Goal: Task Accomplishment & Management: Use online tool/utility

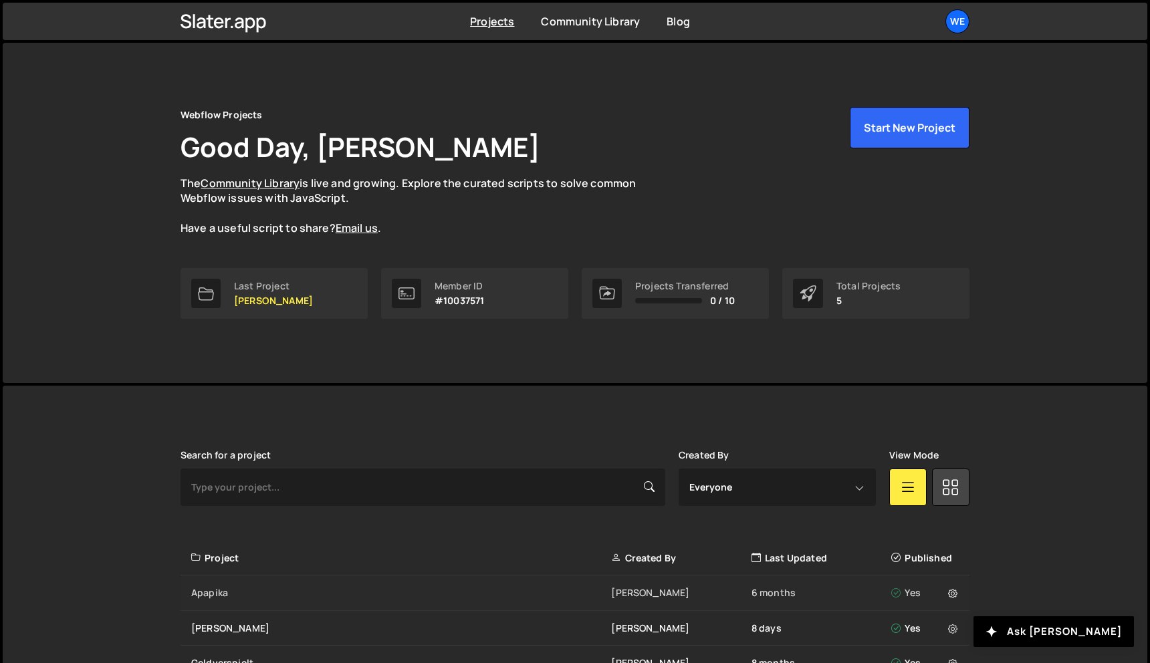
click at [332, 595] on div "Apapika" at bounding box center [401, 592] width 420 height 13
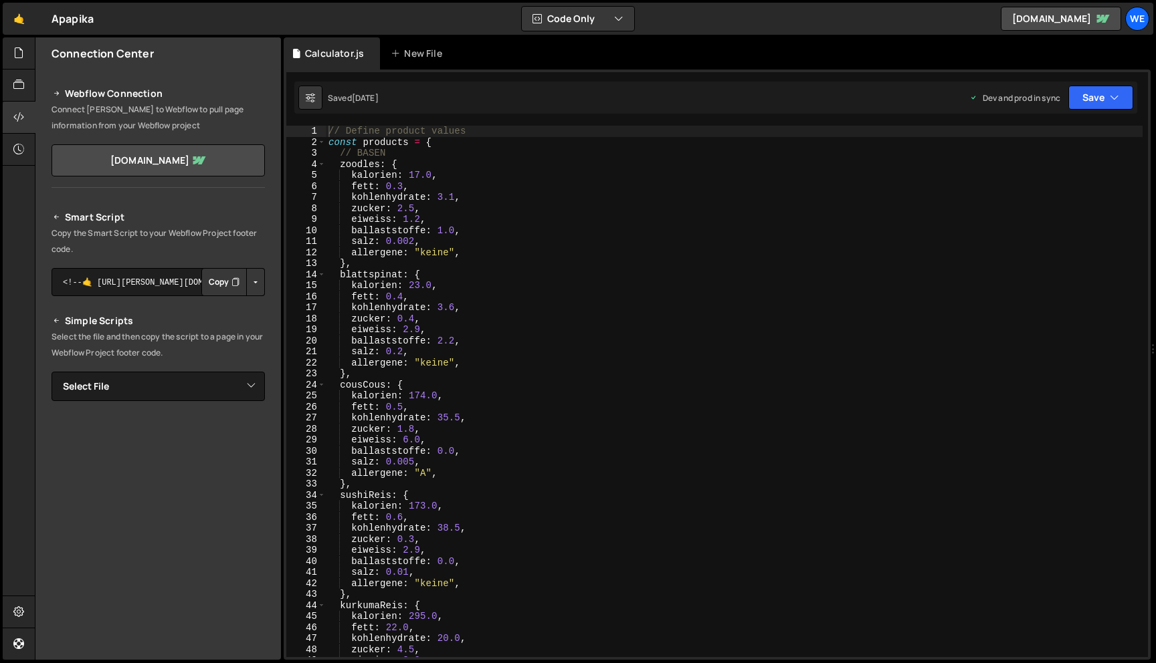
click at [419, 175] on div "// Define product values const products = { // BASEN zoodles : { kalorien : 17.…" at bounding box center [734, 403] width 817 height 554
paste textarea "30"
click at [393, 186] on div "// Define product values const products = { // BASEN zoodles : { kalorien : 30.…" at bounding box center [734, 403] width 817 height 554
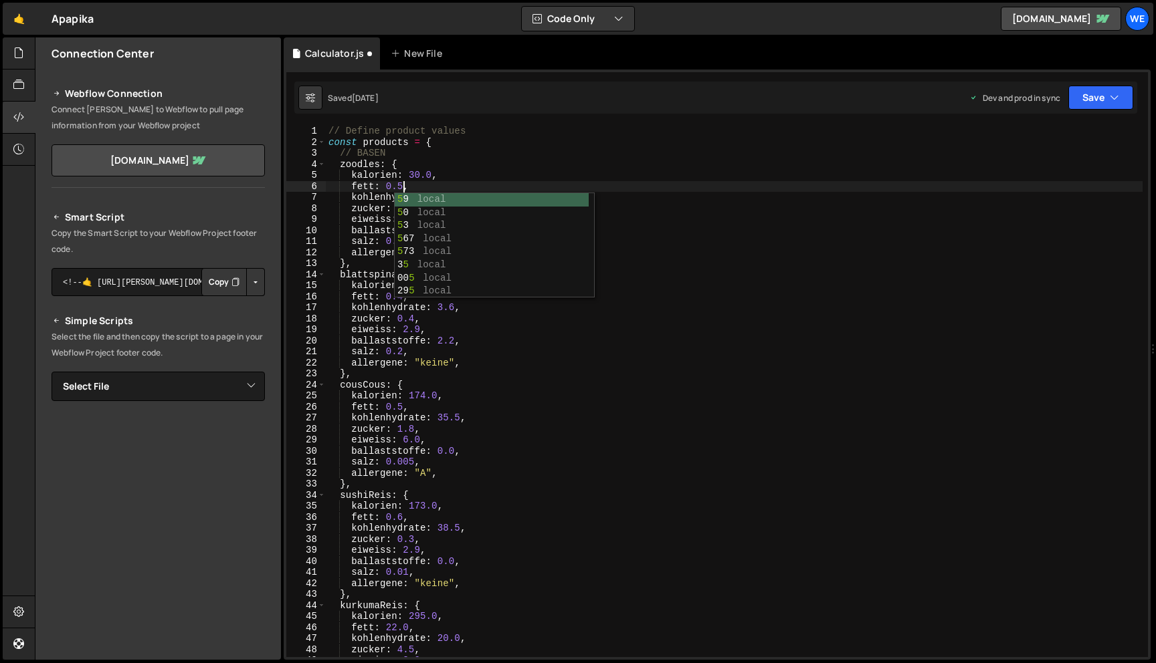
click at [663, 231] on div "// Define product values const products = { // BASEN zoodles : { kalorien : 30.…" at bounding box center [734, 403] width 817 height 554
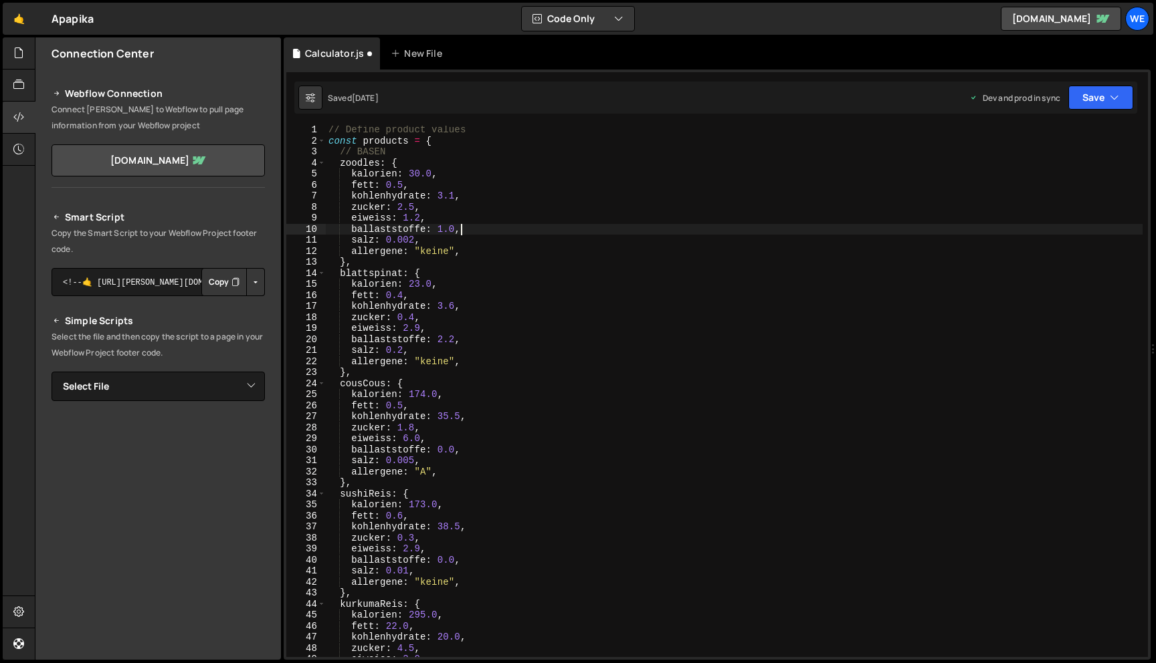
scroll to position [1, 0]
click at [622, 21] on icon "button" at bounding box center [618, 18] width 9 height 13
click at [596, 68] on button "Code + Tools" at bounding box center [578, 72] width 112 height 24
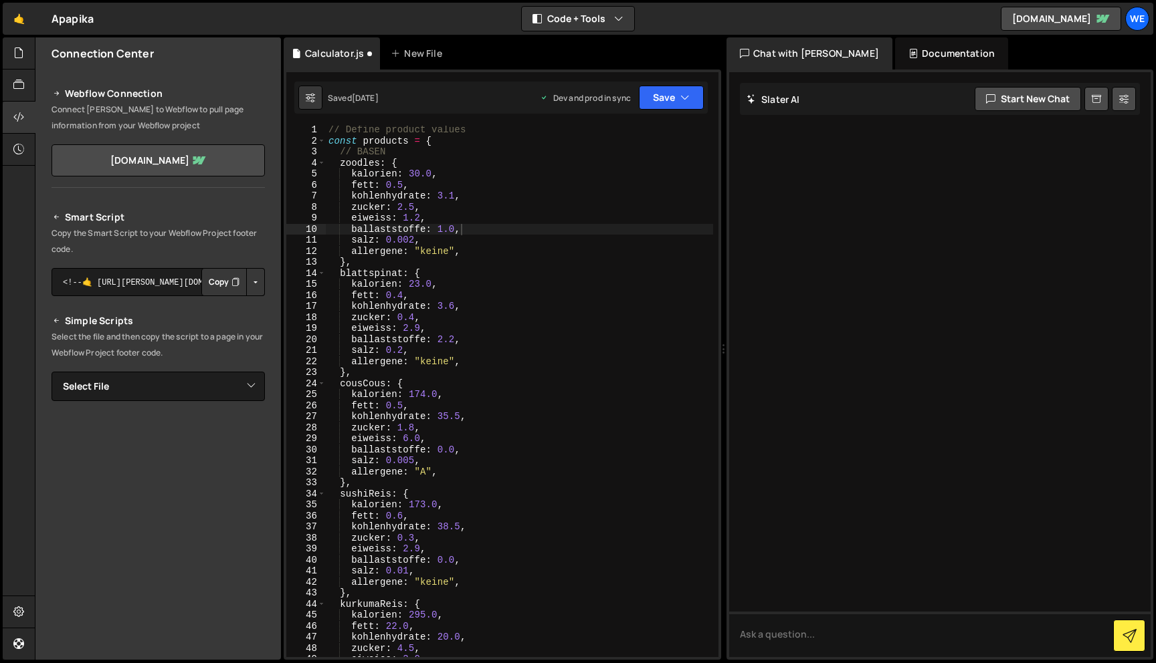
click at [500, 205] on div "// Define product values const products = { // BASEN zoodles : { kalorien : 30.…" at bounding box center [519, 401] width 387 height 554
type textarea "updateTotals();"
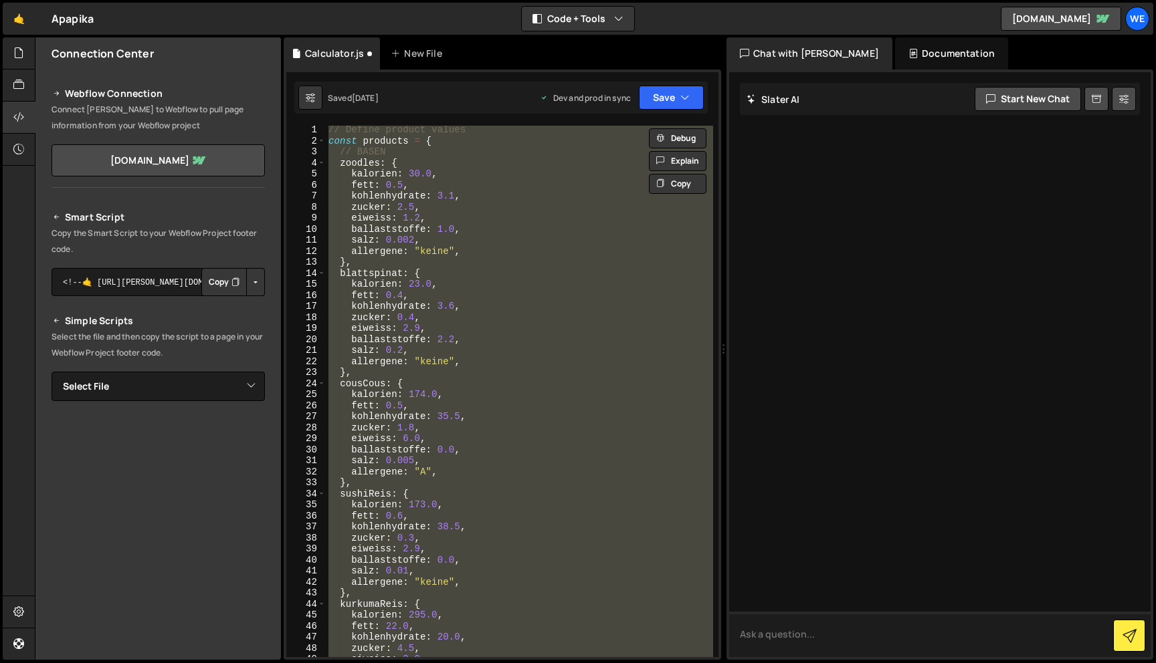
click at [839, 631] on textarea at bounding box center [939, 634] width 421 height 45
paste textarea "// Define product values const products = { // BASEN zoodles: { kalorien: 30.0,…"
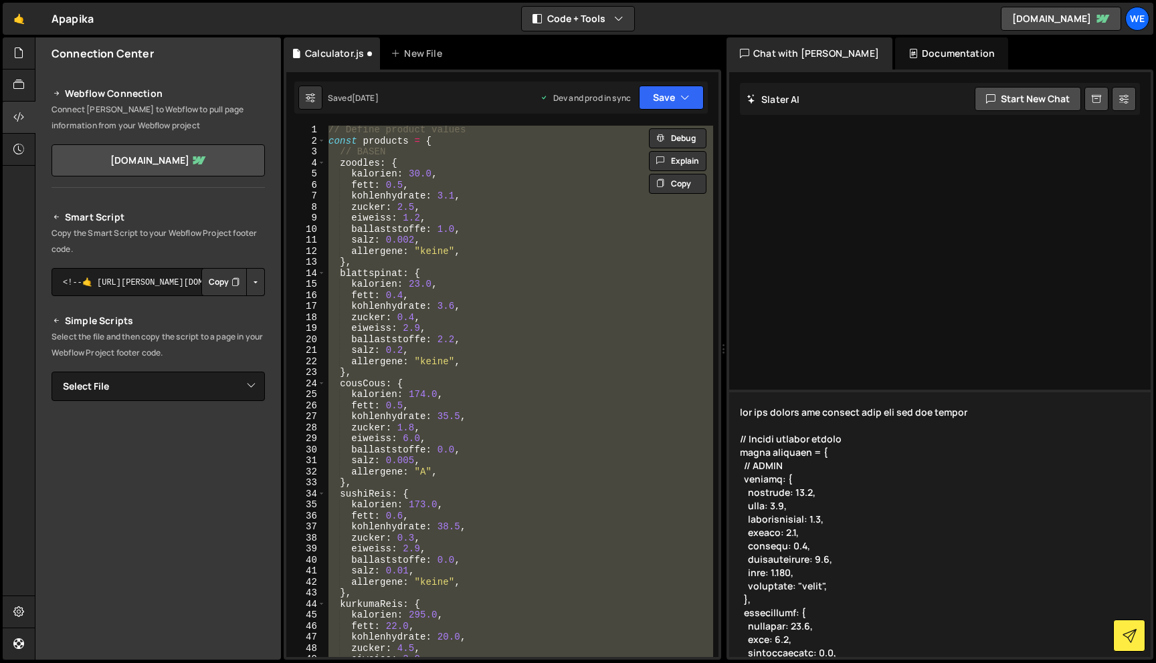
click at [904, 421] on textarea at bounding box center [939, 523] width 421 height 267
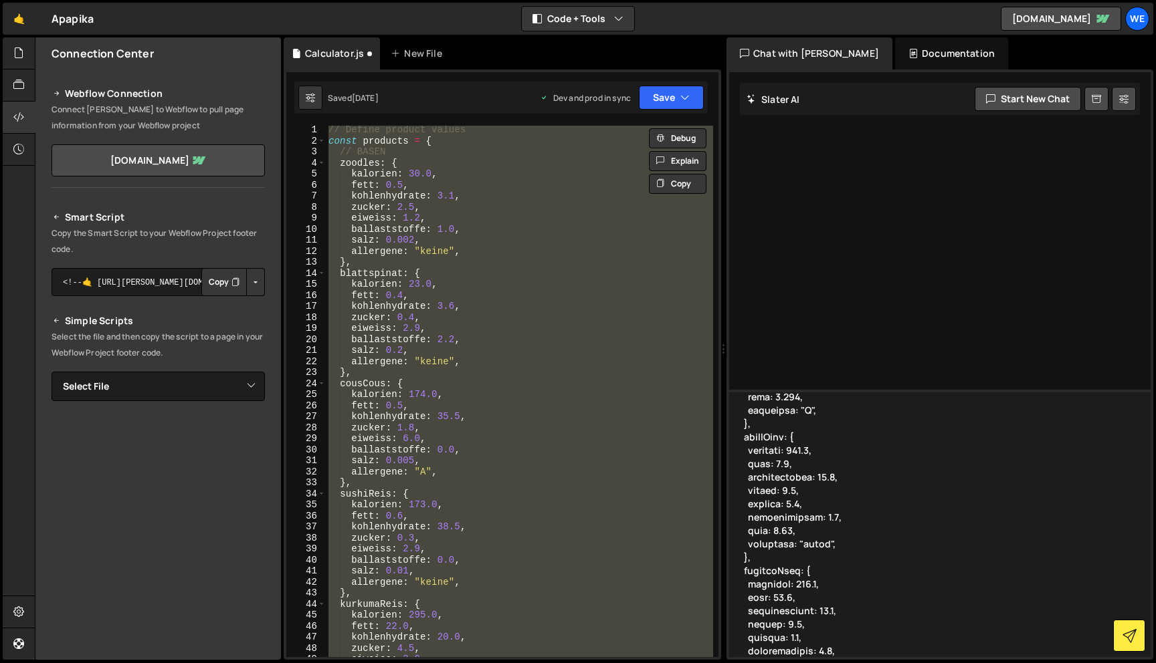
scroll to position [583, 0]
click at [829, 484] on textarea at bounding box center [939, 523] width 421 height 267
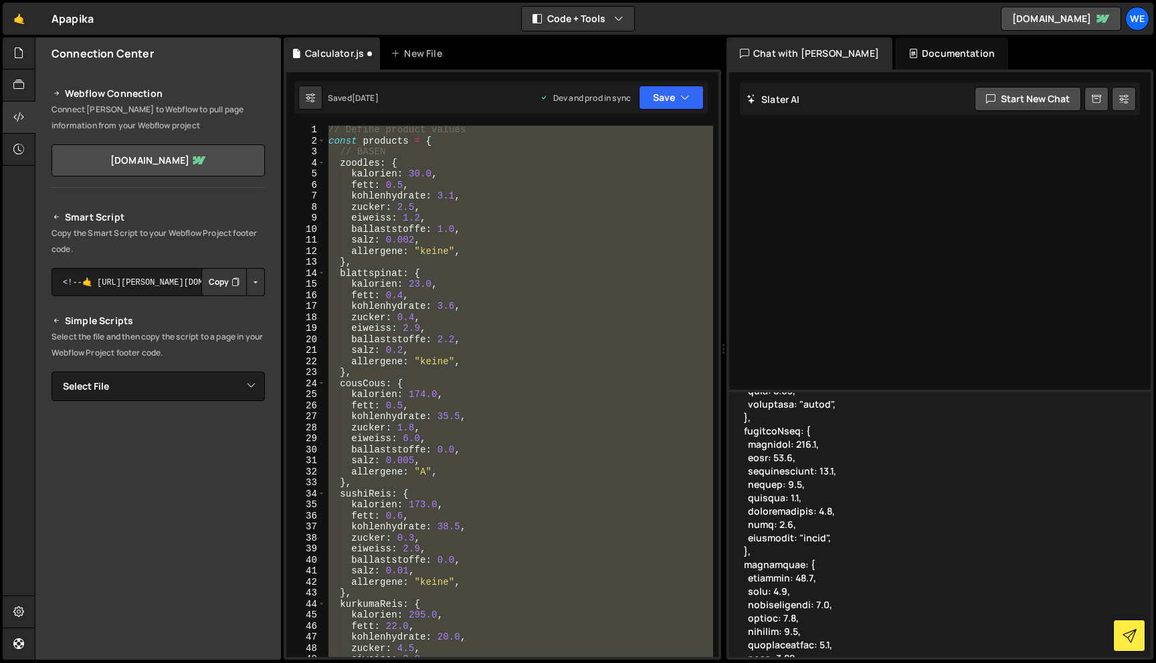
type textarea "can you update the numbers with the new one please // Define product values con…"
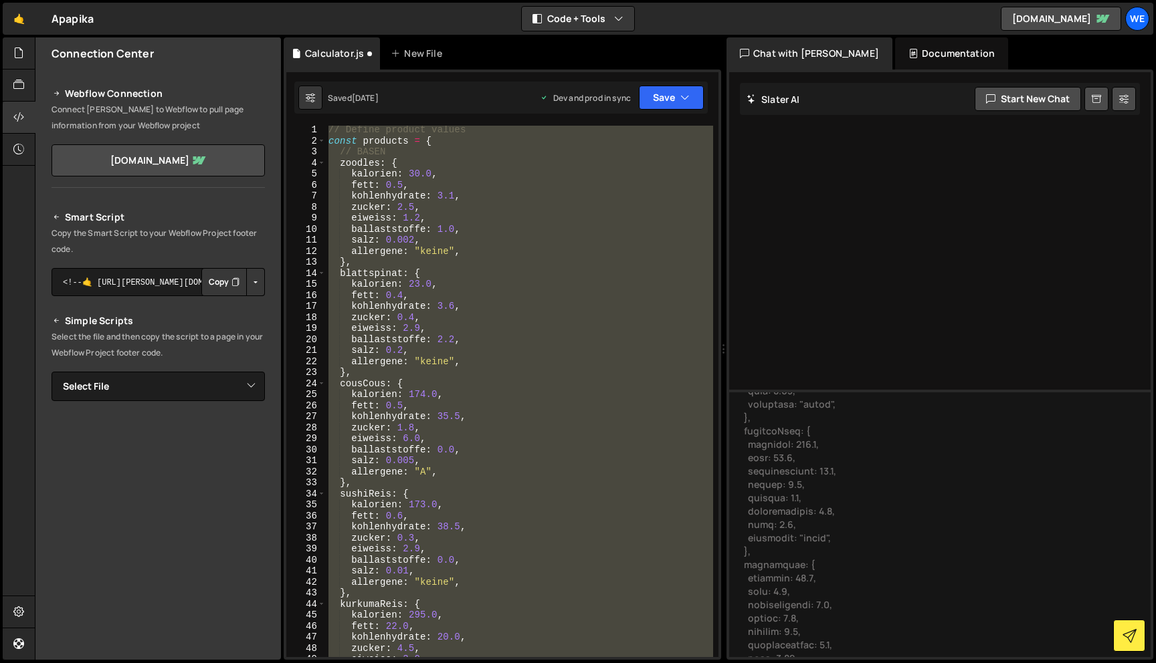
click at [875, 311] on div at bounding box center [939, 364] width 421 height 585
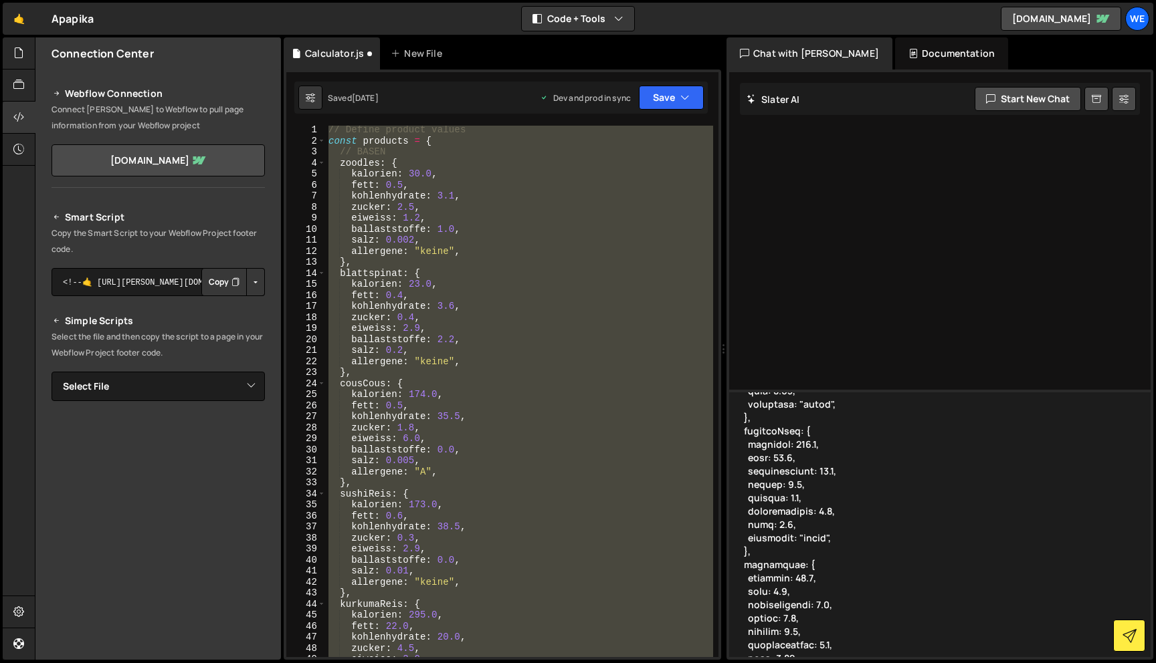
click at [825, 492] on textarea at bounding box center [939, 523] width 421 height 267
click at [800, 488] on textarea at bounding box center [939, 523] width 421 height 267
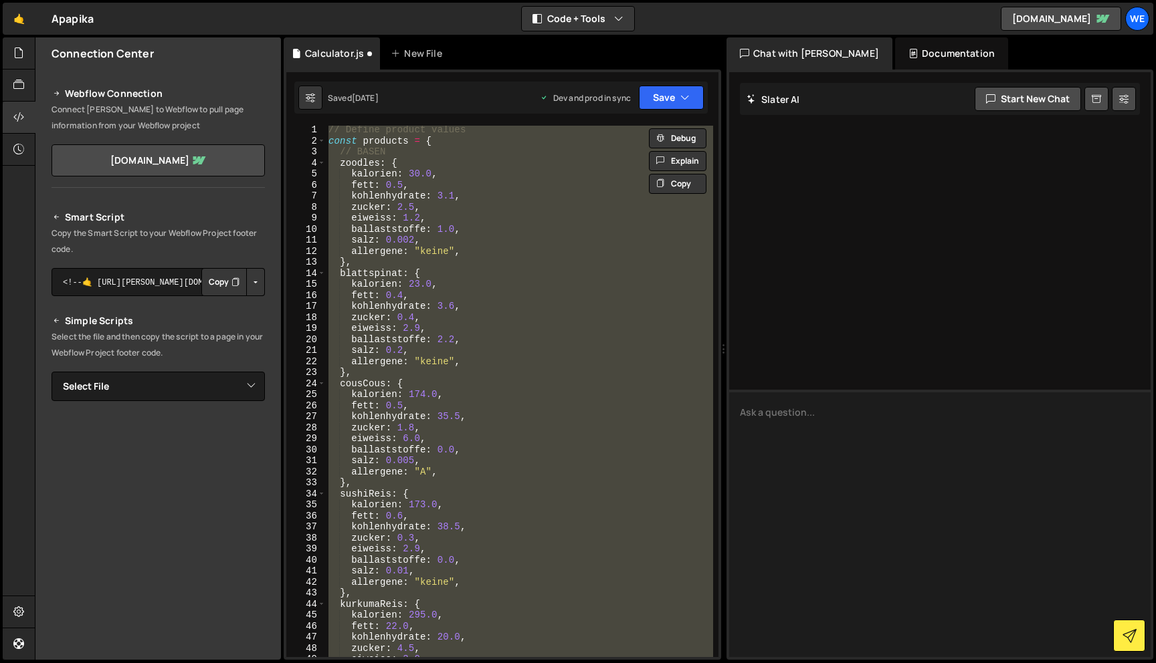
scroll to position [0, 0]
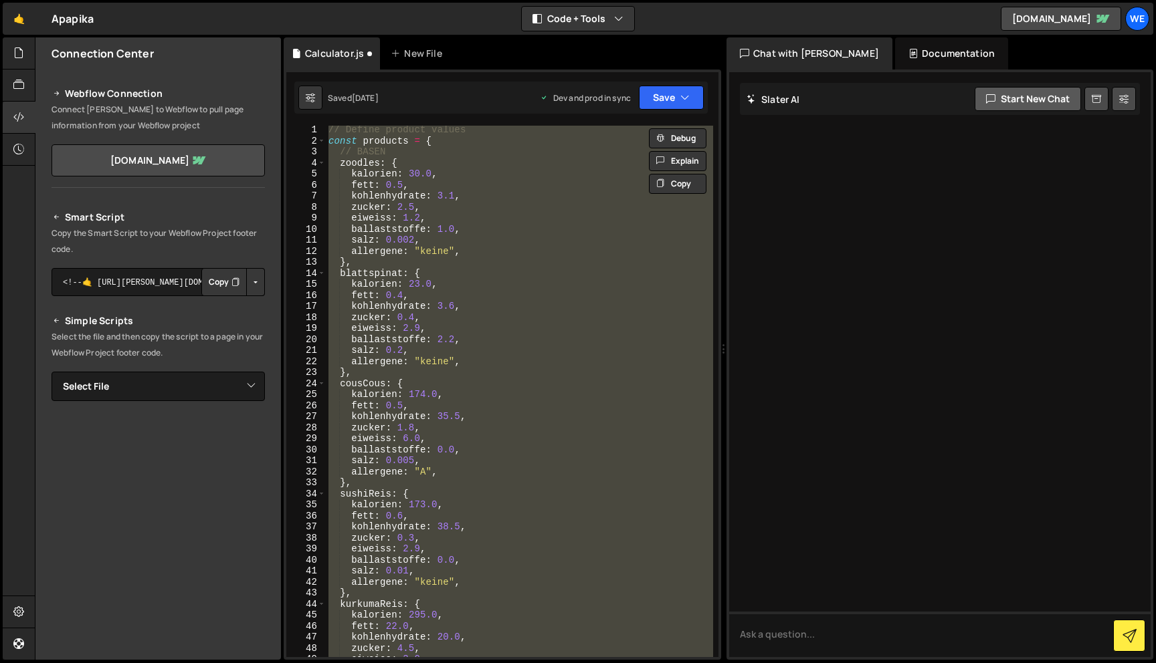
click at [1008, 96] on button "Start new chat" at bounding box center [1027, 99] width 106 height 24
click at [628, 183] on div "// Define product values const products = { // BASEN zoodles : { kalorien : 30.…" at bounding box center [519, 392] width 387 height 532
type textarea "fett: 0.5,"
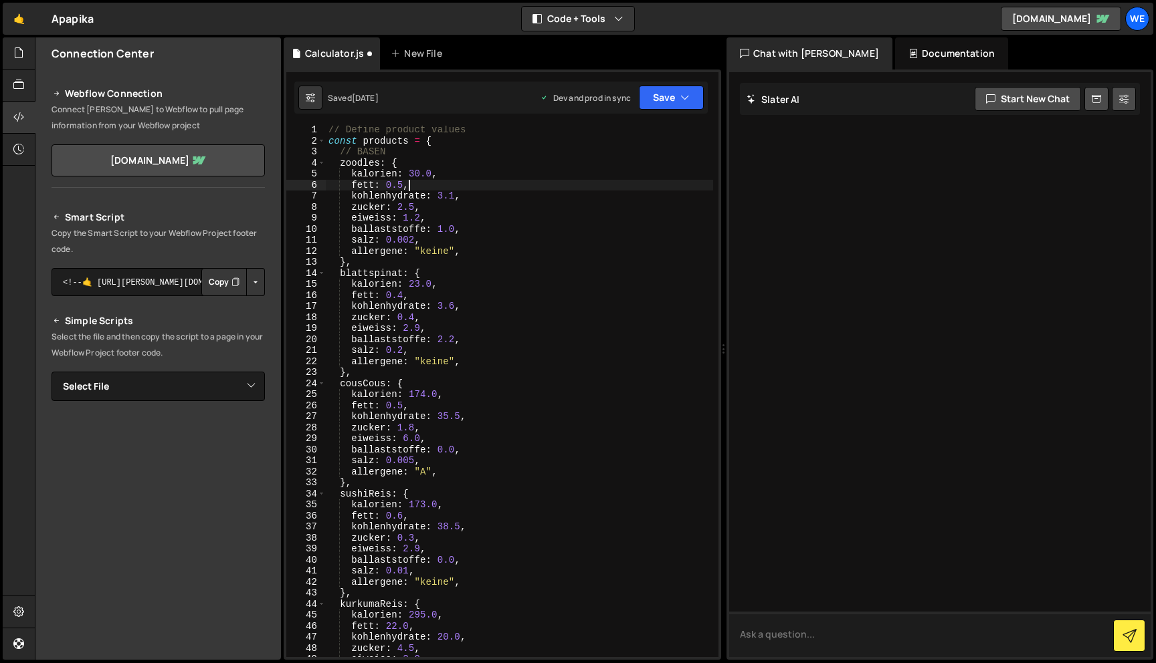
click at [827, 631] on textarea at bounding box center [939, 634] width 421 height 45
type textarea "p"
paste textarea "Loremip Dolorsit: 10 amet Cons: 8,9 a elits doeiusmodt Incididunt 4,2 u Laboree…"
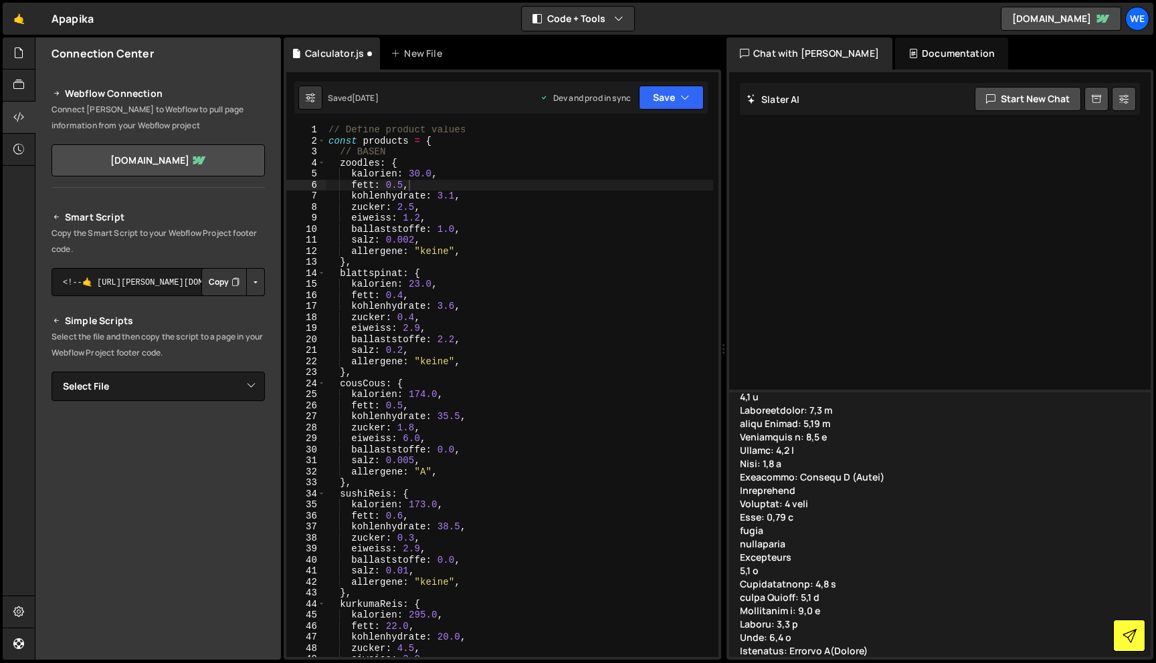
type textarea "loremi dolors ame consect adip eli sed doei: Tempori Utlabore: 69 etdo Magn: 0,…"
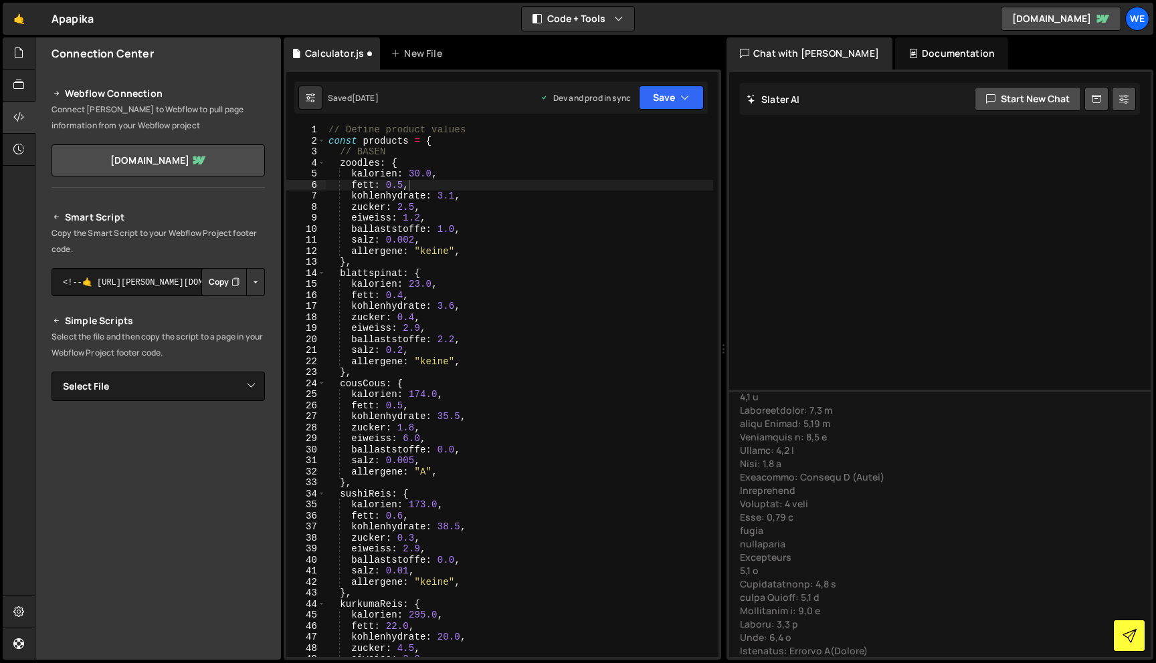
click at [1129, 633] on icon at bounding box center [1129, 636] width 14 height 14
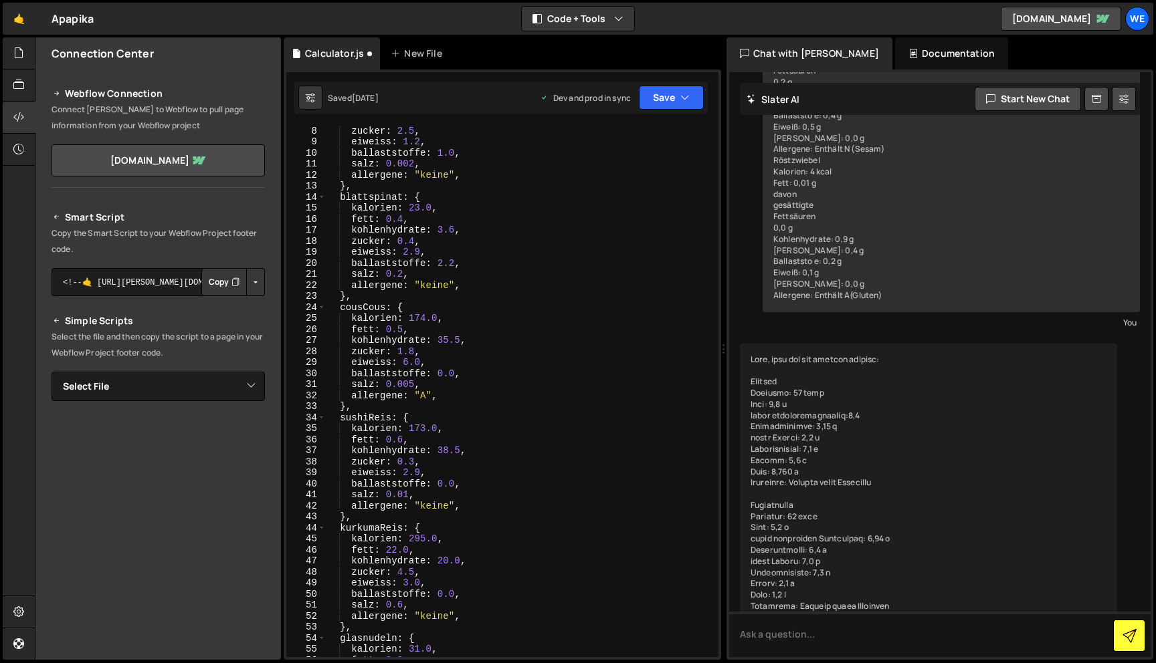
scroll to position [7806, 0]
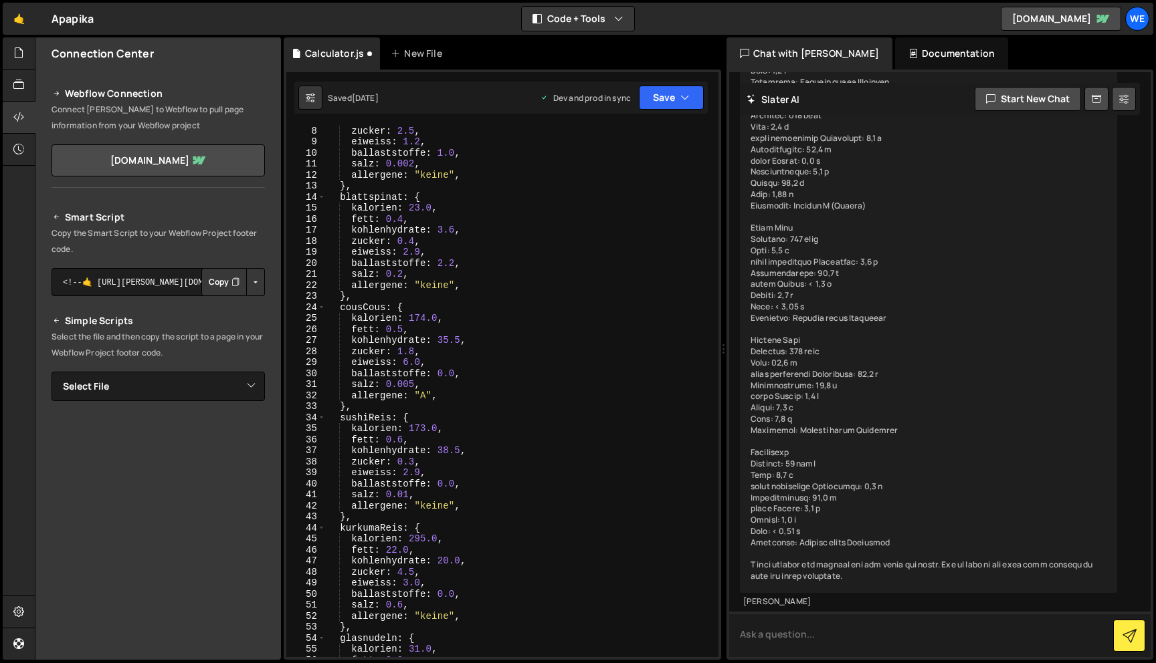
click at [810, 631] on textarea at bounding box center [939, 634] width 421 height 45
type textarea "update all please"
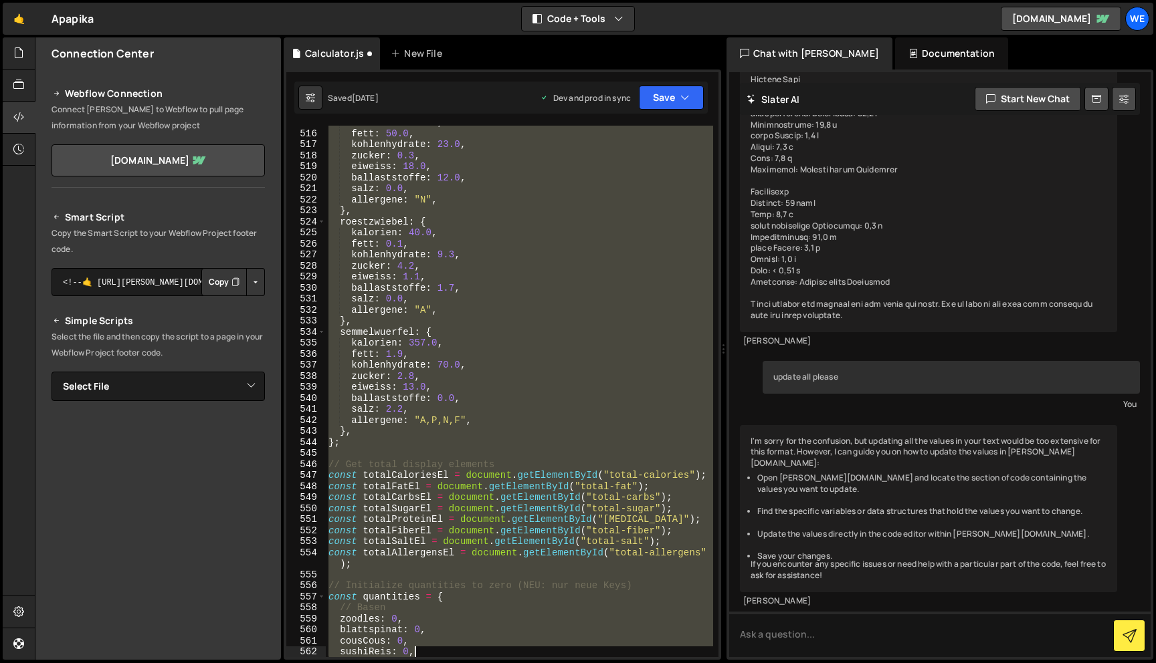
scroll to position [5746, 0]
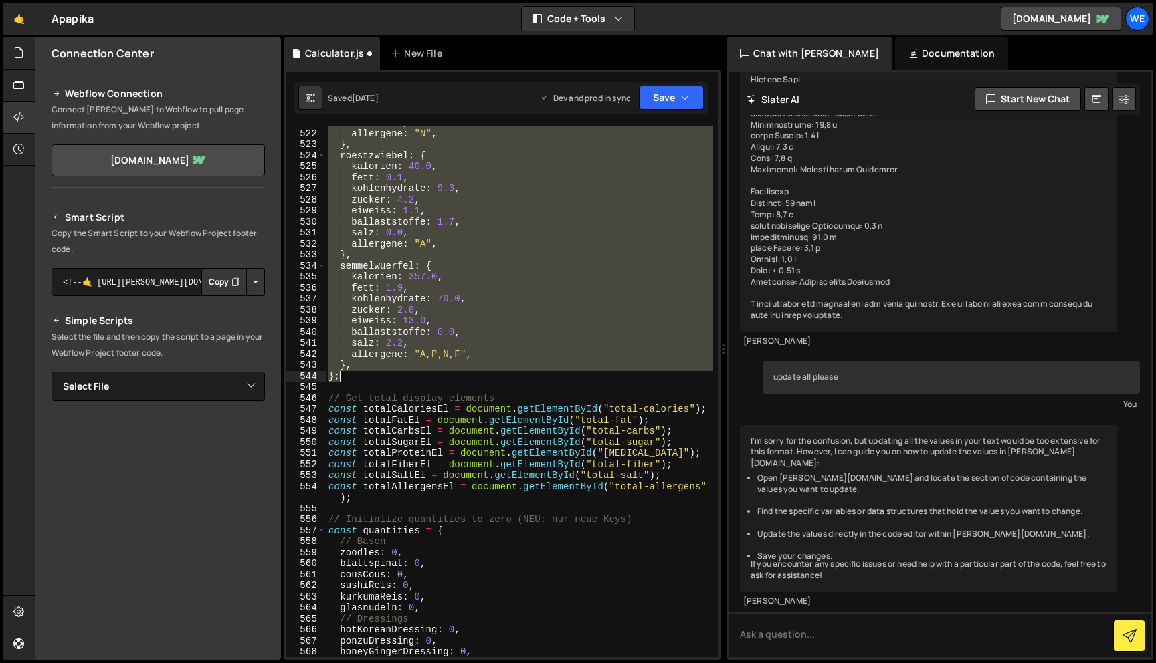
drag, startPoint x: 342, startPoint y: 165, endPoint x: 551, endPoint y: 372, distance: 294.6
click at [551, 372] on div "[PERSON_NAME] : 0.0 , allergene : "N" , } , roestzwiebel : { kalorien : 40.0 , …" at bounding box center [519, 394] width 387 height 554
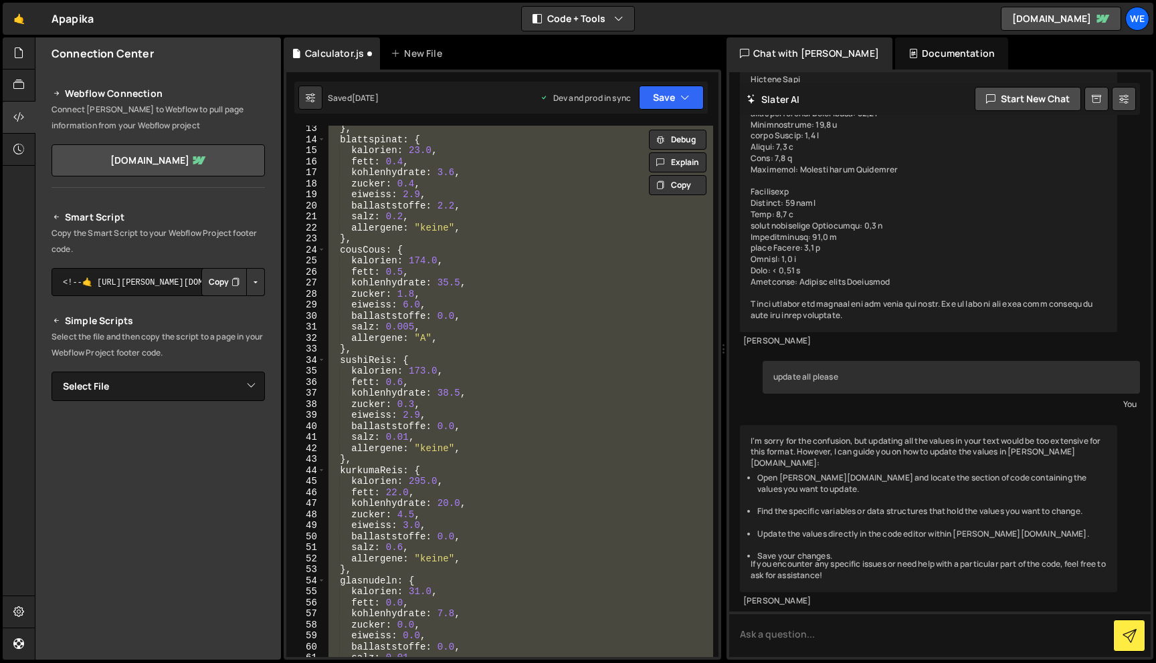
scroll to position [0, 0]
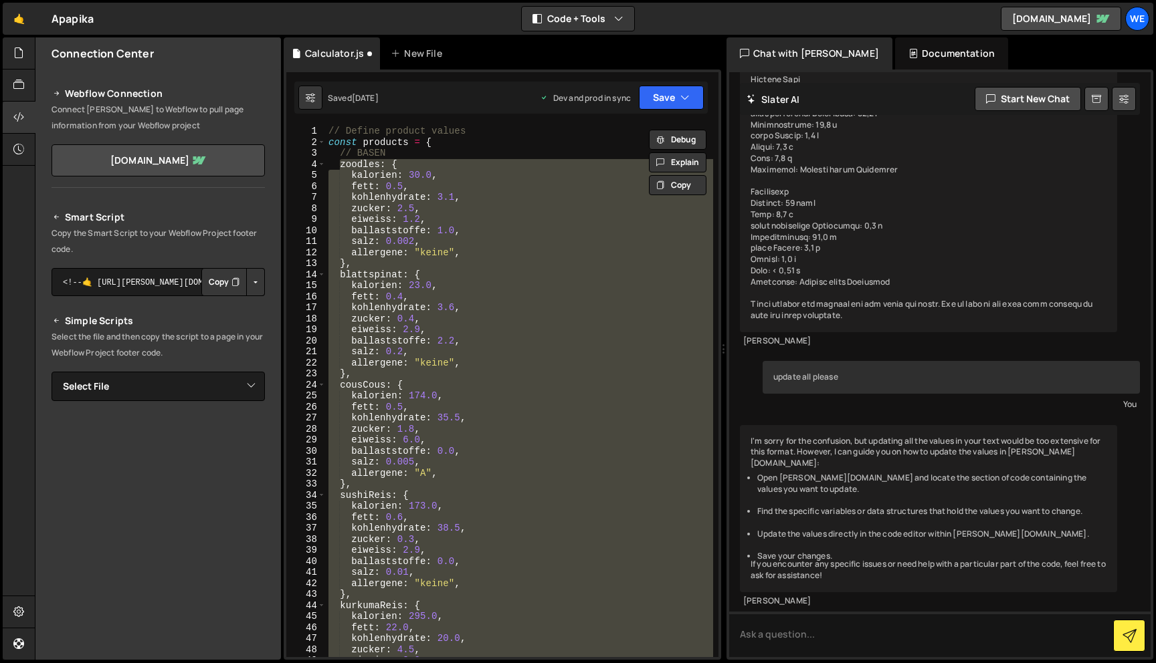
click at [330, 142] on div "// Define product values const products = { // BASEN zoodles : { kalorien : 30.…" at bounding box center [519, 403] width 387 height 554
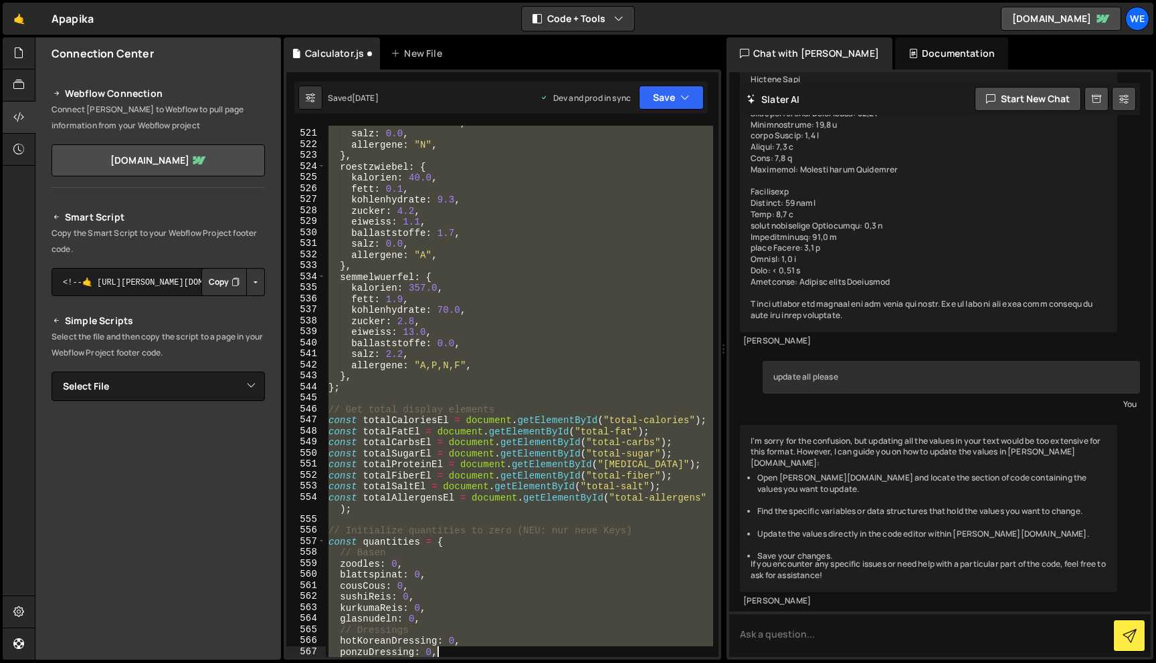
scroll to position [5791, 0]
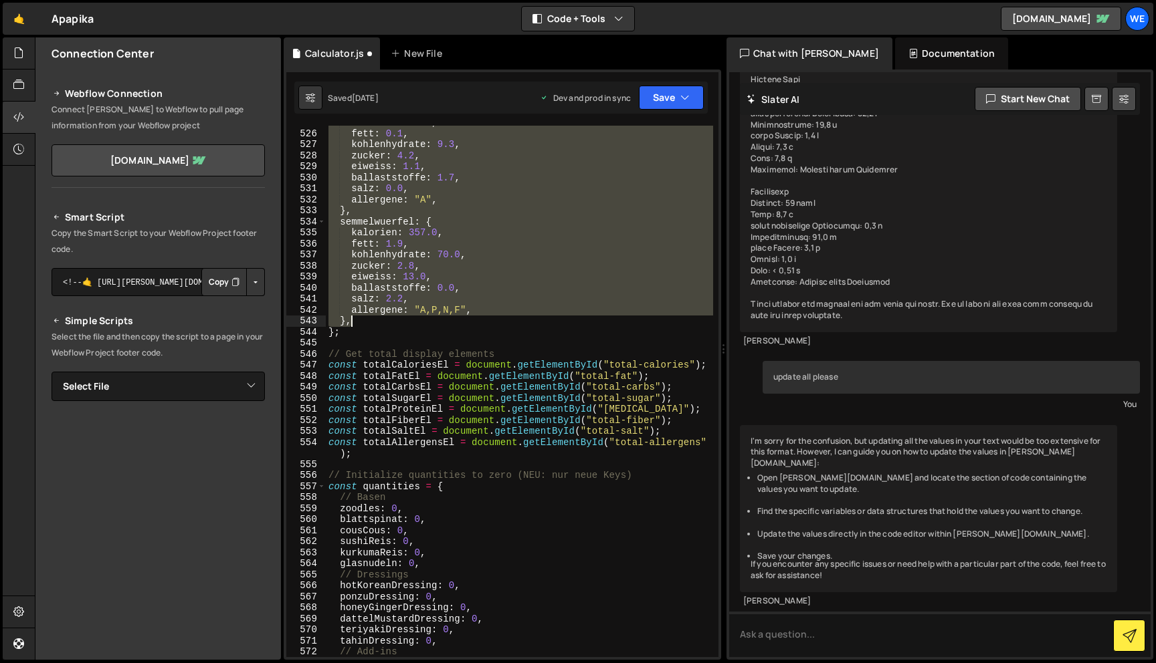
drag, startPoint x: 330, startPoint y: 142, endPoint x: 535, endPoint y: 323, distance: 273.3
click at [535, 323] on div "kalorien : 40.0 , fett : 0.1 , kohlenhydrate : 9.3 , [PERSON_NAME] : 4.2 , eiwe…" at bounding box center [519, 394] width 387 height 554
type textarea "allergene: "A,P,N,F", },"
paste textarea
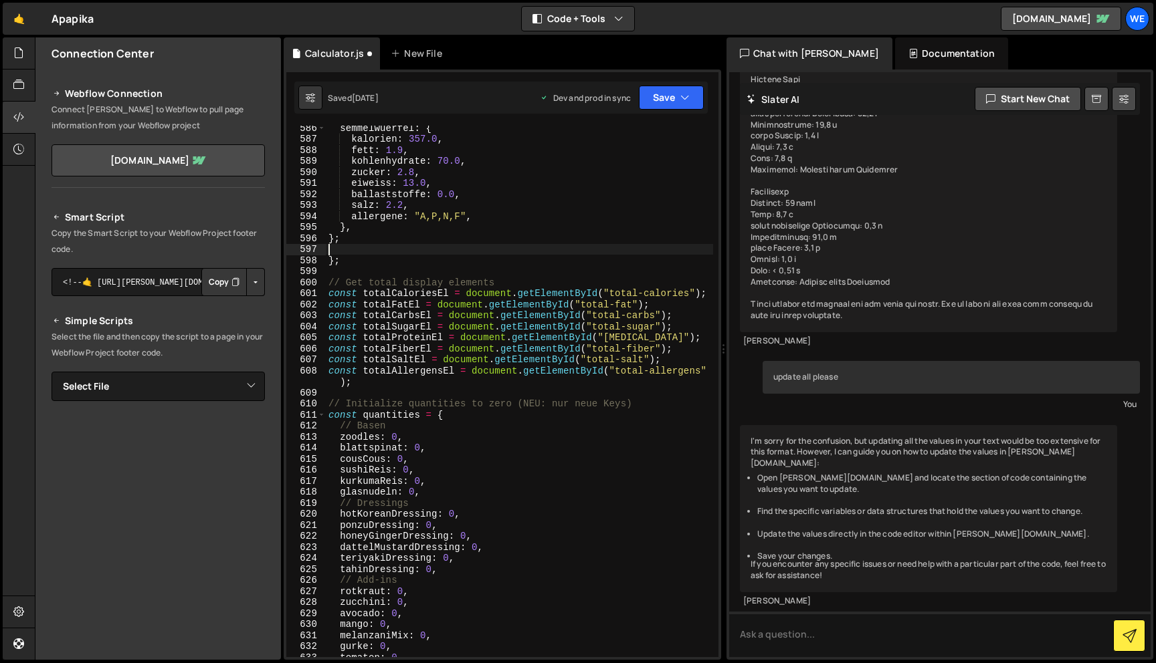
scroll to position [6455, 0]
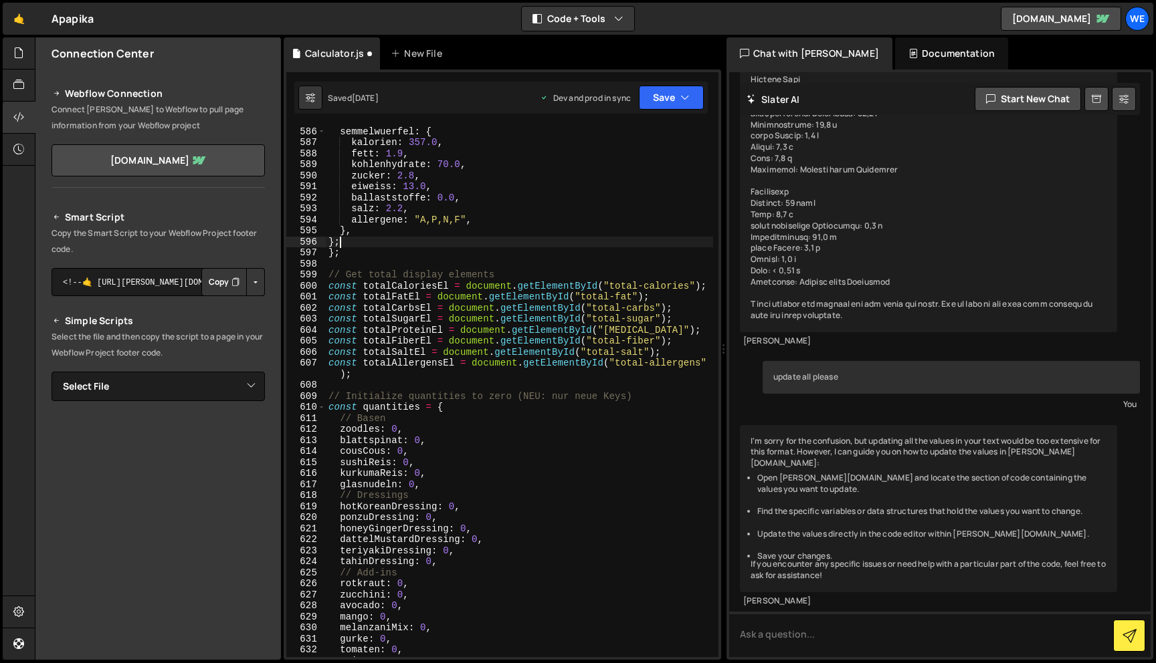
type textarea "}"
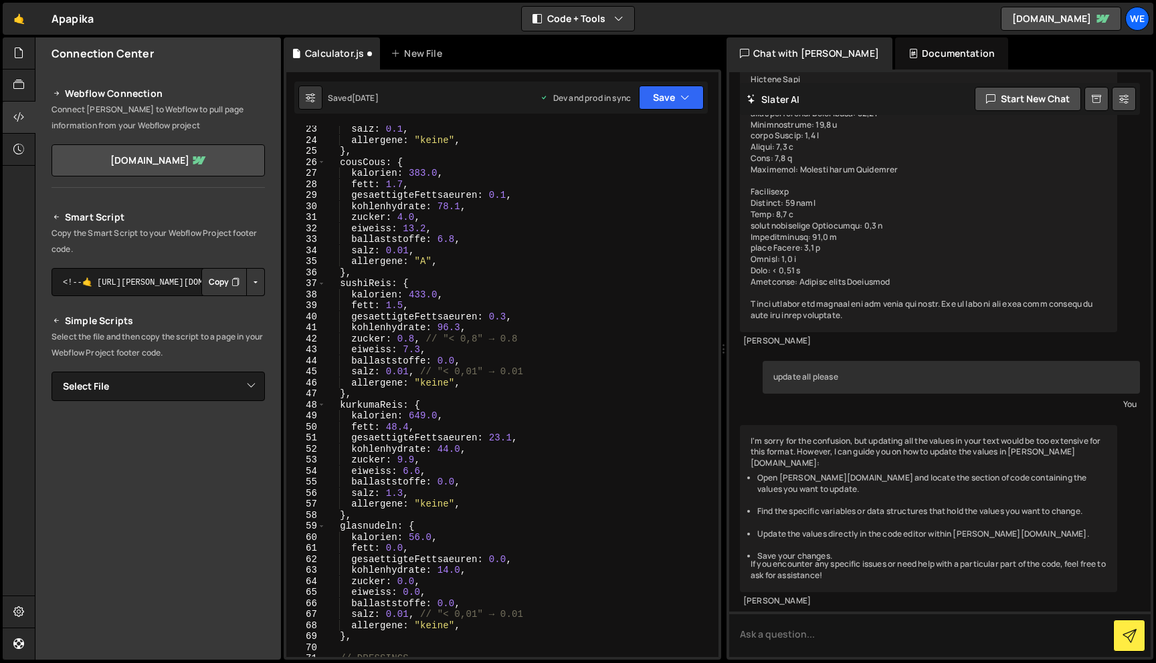
scroll to position [245, 0]
click at [526, 341] on div "[PERSON_NAME] : 0.1 , allergene : "keine" , } , cousCous : { kalorien : 383.0 ,…" at bounding box center [519, 401] width 387 height 554
drag, startPoint x: 536, startPoint y: 369, endPoint x: 421, endPoint y: 369, distance: 114.4
click at [421, 369] on div "[PERSON_NAME] : 0.1 , allergene : "keine" , } , cousCous : { kalorien : 383.0 ,…" at bounding box center [519, 401] width 387 height 554
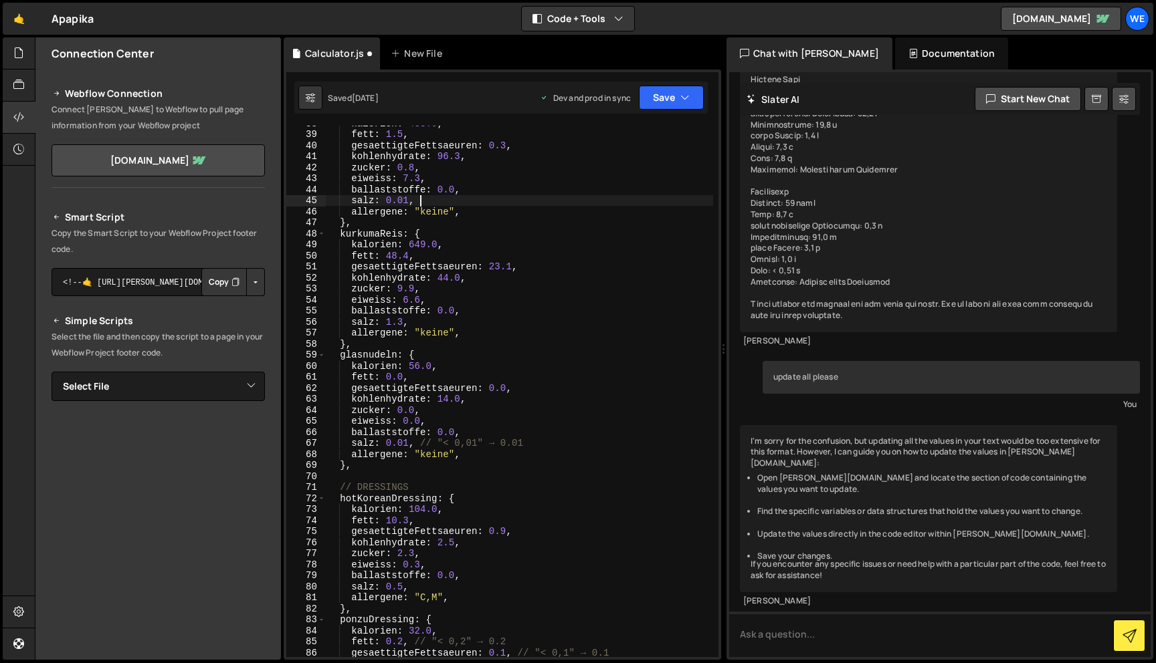
scroll to position [425, 0]
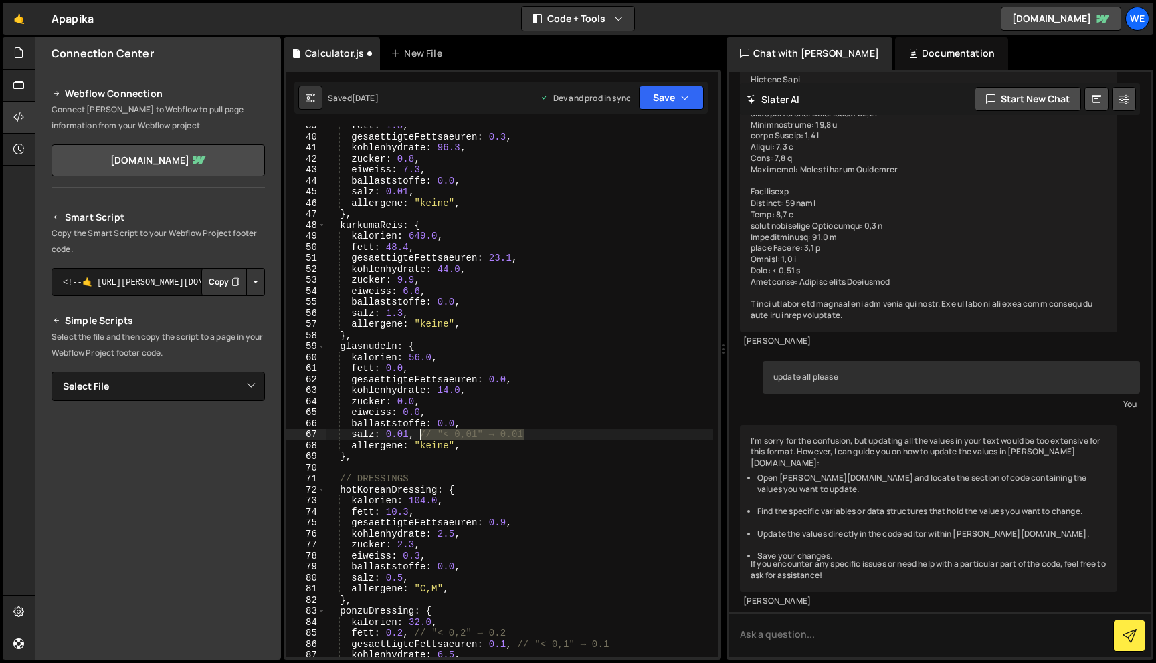
drag, startPoint x: 528, startPoint y: 436, endPoint x: 421, endPoint y: 434, distance: 107.0
click at [421, 434] on div "fett : 1.5 , gesaettigteFettsaeuren : 0.3 , kohlenhydrate : 96.3 , [PERSON_NAME…" at bounding box center [519, 397] width 387 height 554
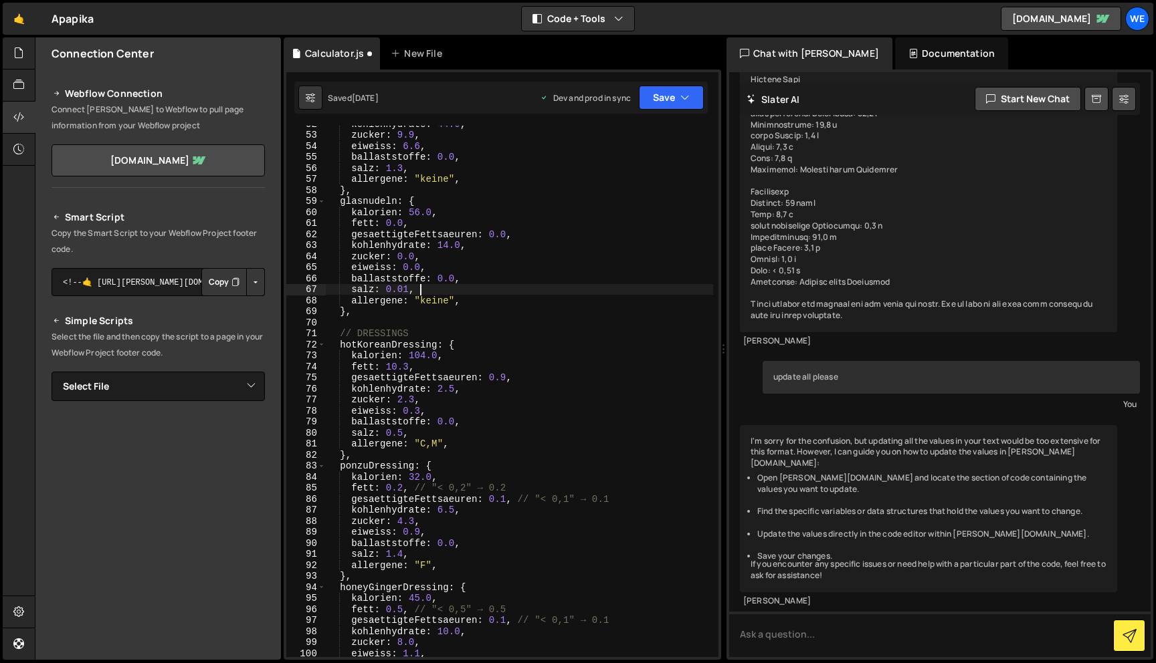
scroll to position [669, 0]
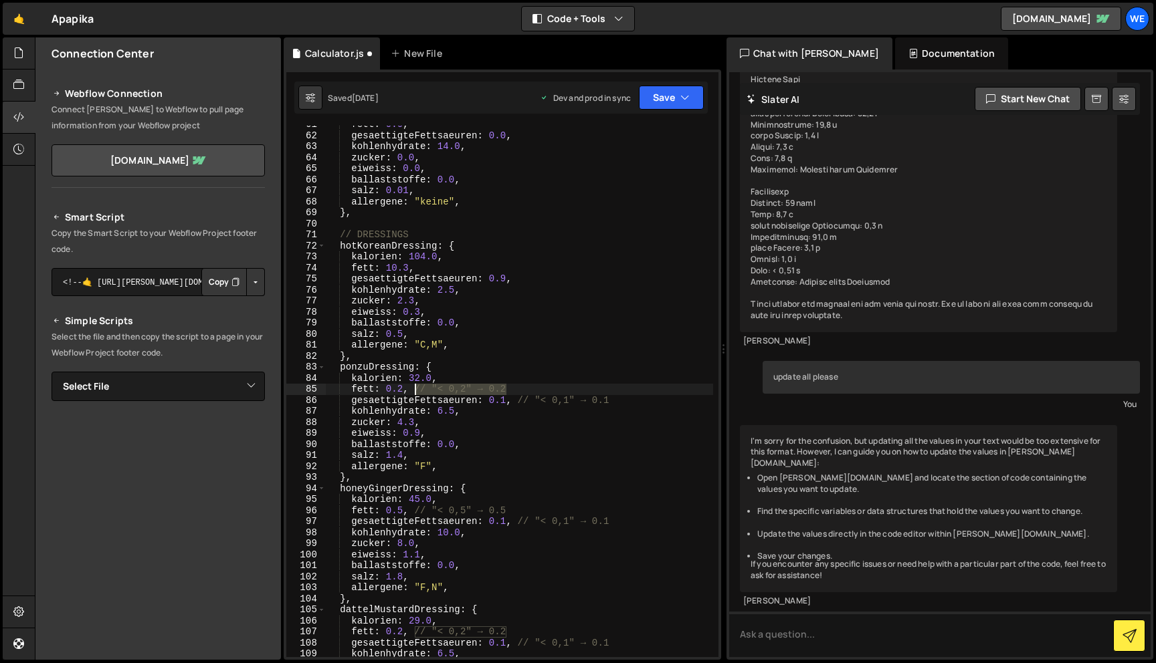
drag, startPoint x: 511, startPoint y: 388, endPoint x: 416, endPoint y: 389, distance: 95.0
click at [416, 389] on div "fett : 0.0 , gesaettigteFettsaeuren : 0.0 , kohlenhydrate : 14.0 , [PERSON_NAME…" at bounding box center [519, 396] width 387 height 554
drag, startPoint x: 617, startPoint y: 403, endPoint x: 519, endPoint y: 401, distance: 97.6
click at [519, 401] on div "fett : 0.0 , gesaettigteFettsaeuren : 0.0 , kohlenhydrate : 14.0 , [PERSON_NAME…" at bounding box center [519, 396] width 387 height 554
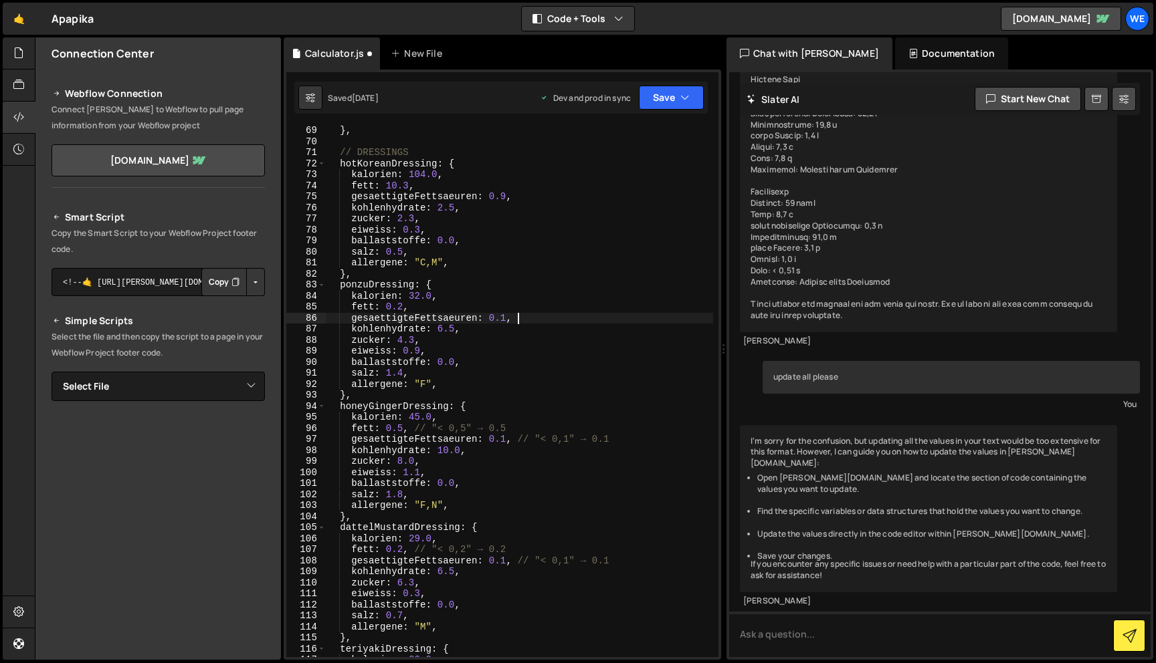
scroll to position [751, 0]
drag, startPoint x: 619, startPoint y: 438, endPoint x: 519, endPoint y: 438, distance: 99.6
click at [519, 438] on div "} , // DRESSINGS hotKoreanDressing : { kalorien : 104.0 , fett : 10.3 , gesaett…" at bounding box center [519, 402] width 387 height 554
click at [609, 439] on div "} , // DRESSINGS hotKoreanDressing : { kalorien : 104.0 , fett : 10.3 , gesaett…" at bounding box center [519, 392] width 387 height 532
drag, startPoint x: 616, startPoint y: 436, endPoint x: 520, endPoint y: 437, distance: 95.6
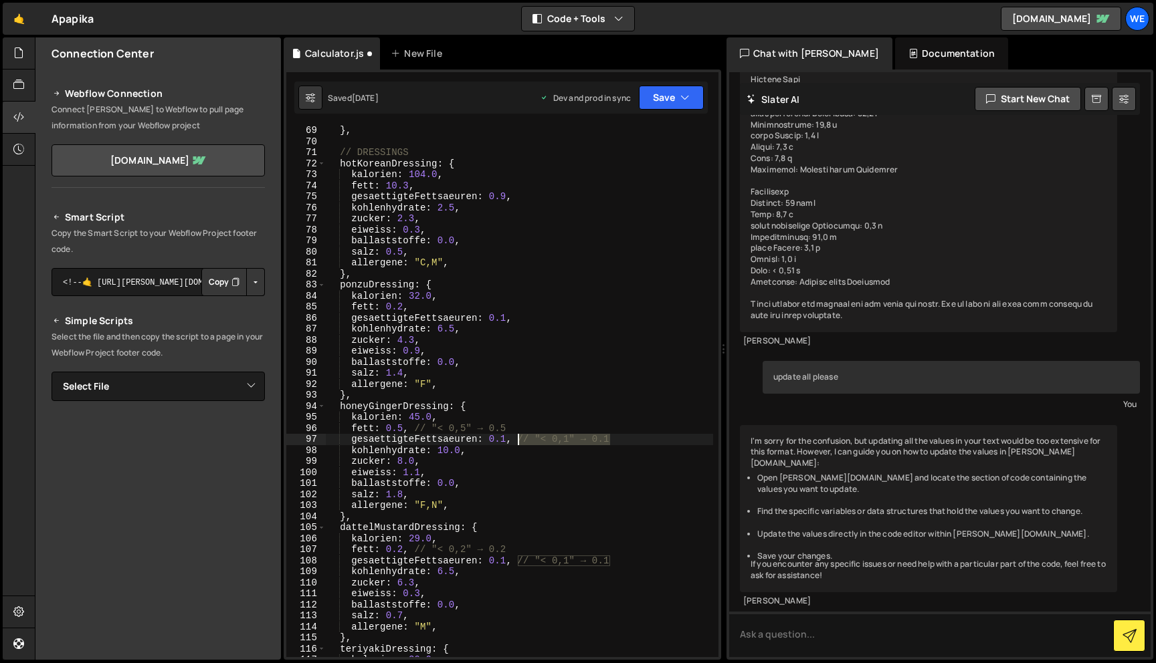
click at [520, 437] on div "} , // DRESSINGS hotKoreanDressing : { kalorien : 104.0 , fett : 10.3 , gesaett…" at bounding box center [519, 402] width 387 height 554
drag, startPoint x: 508, startPoint y: 428, endPoint x: 417, endPoint y: 428, distance: 90.9
click at [417, 428] on div "} , // DRESSINGS hotKoreanDressing : { kalorien : 104.0 , fett : 10.3 , gesaett…" at bounding box center [519, 402] width 387 height 554
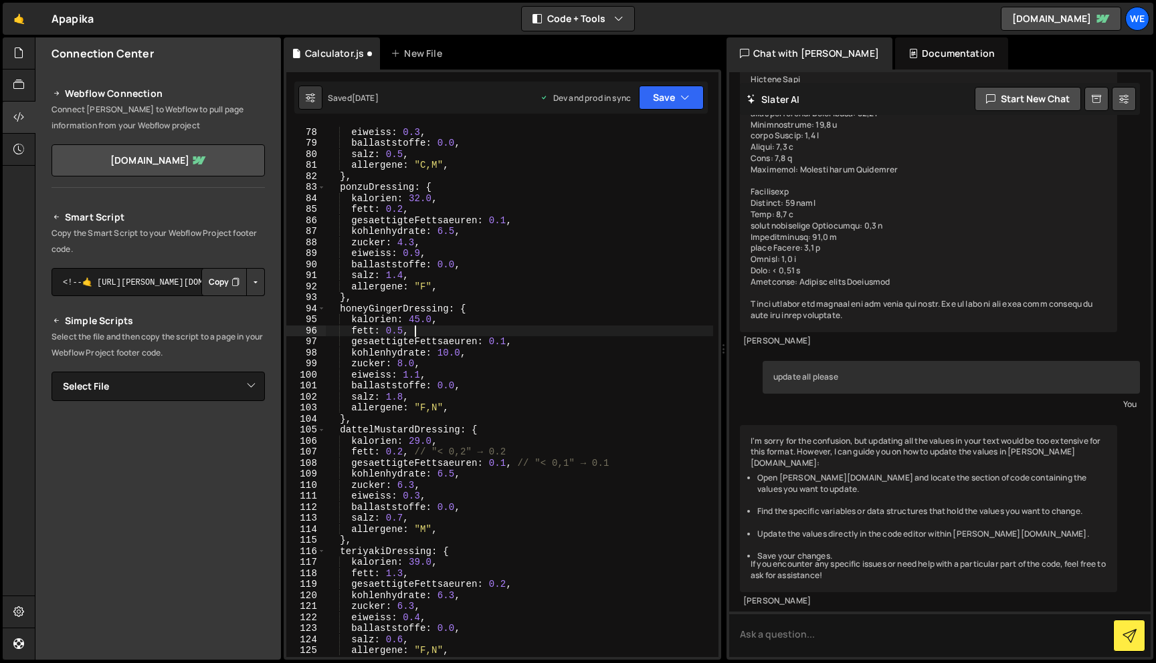
scroll to position [857, 0]
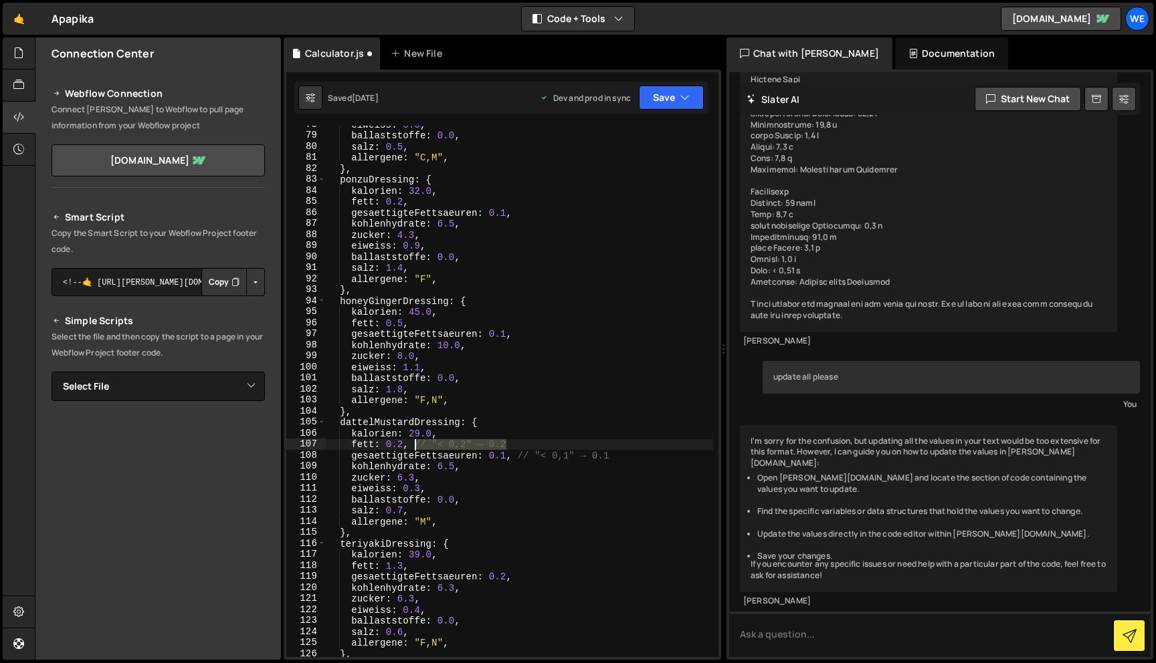
drag, startPoint x: 509, startPoint y: 443, endPoint x: 417, endPoint y: 445, distance: 91.6
click at [417, 445] on div "eiweiss : 0.3 , ballaststoffe : 0.0 , [PERSON_NAME] : 0.5 , allergene : "C,M" ,…" at bounding box center [519, 396] width 387 height 554
drag, startPoint x: 613, startPoint y: 455, endPoint x: 522, endPoint y: 456, distance: 91.6
click at [522, 456] on div "eiweiss : 0.3 , ballaststoffe : 0.0 , [PERSON_NAME] : 0.5 , allergene : "C,M" ,…" at bounding box center [519, 396] width 387 height 554
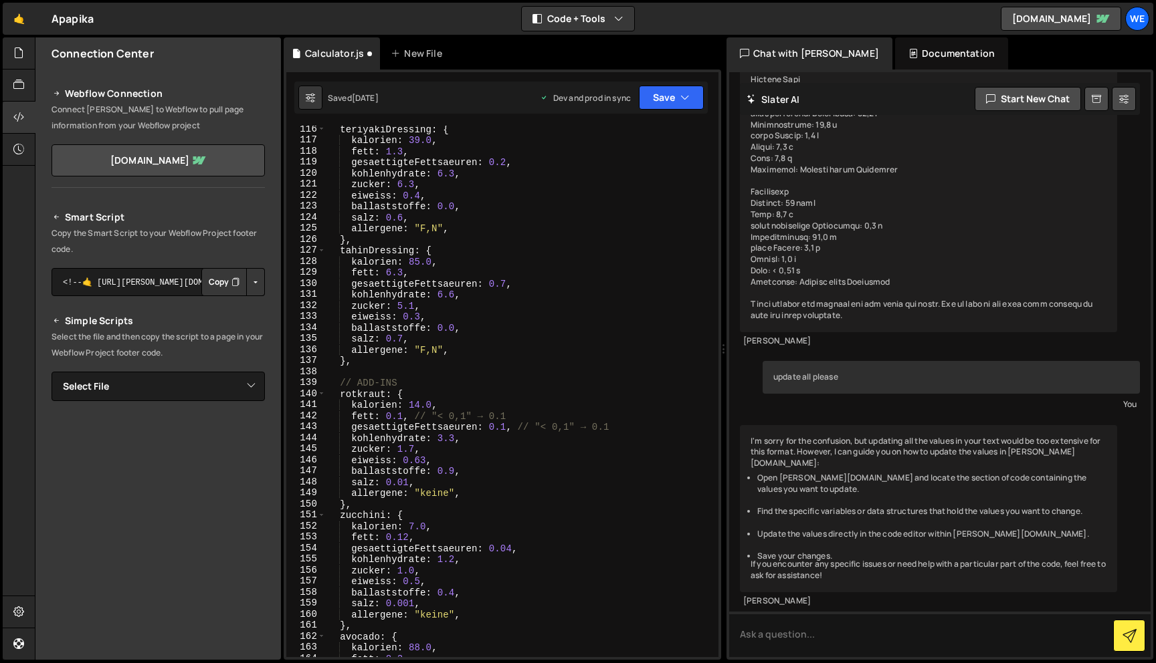
scroll to position [1279, 0]
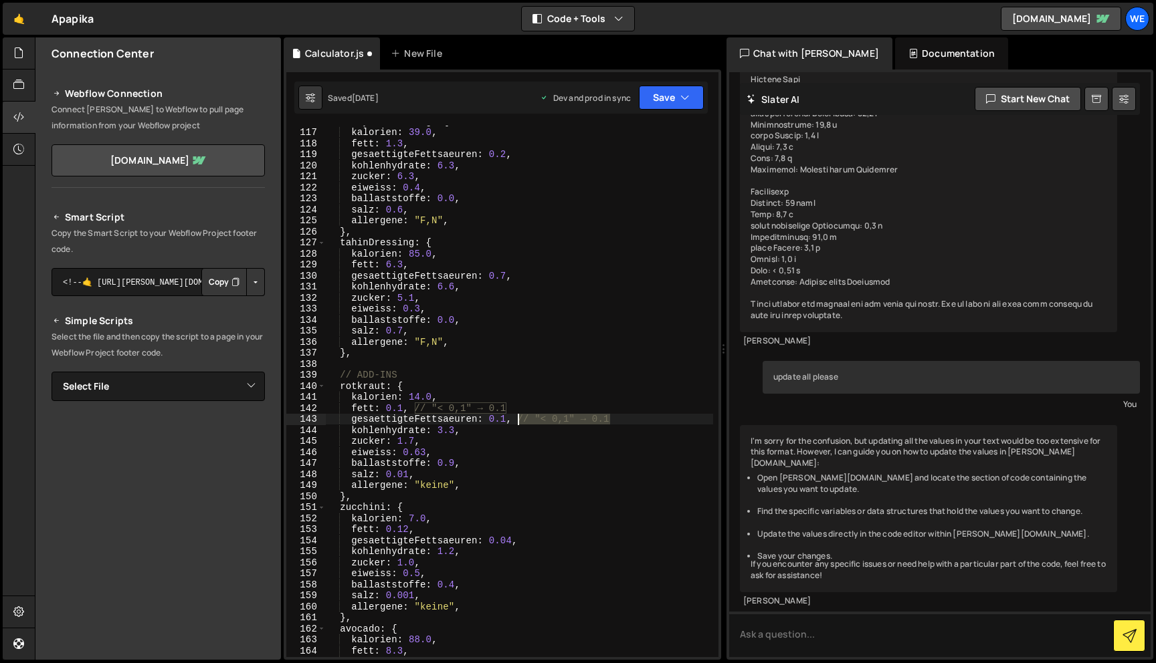
drag, startPoint x: 616, startPoint y: 417, endPoint x: 519, endPoint y: 417, distance: 97.0
click at [519, 417] on div "teriyakiDressing : { kalorien : 39.0 , fett : 1.3 , gesaettigteFettsaeuren : 0.…" at bounding box center [519, 393] width 387 height 554
drag, startPoint x: 507, startPoint y: 407, endPoint x: 417, endPoint y: 407, distance: 89.6
click at [417, 407] on div "teriyakiDressing : { kalorien : 39.0 , fett : 1.3 , gesaettigteFettsaeuren : 0.…" at bounding box center [519, 393] width 387 height 554
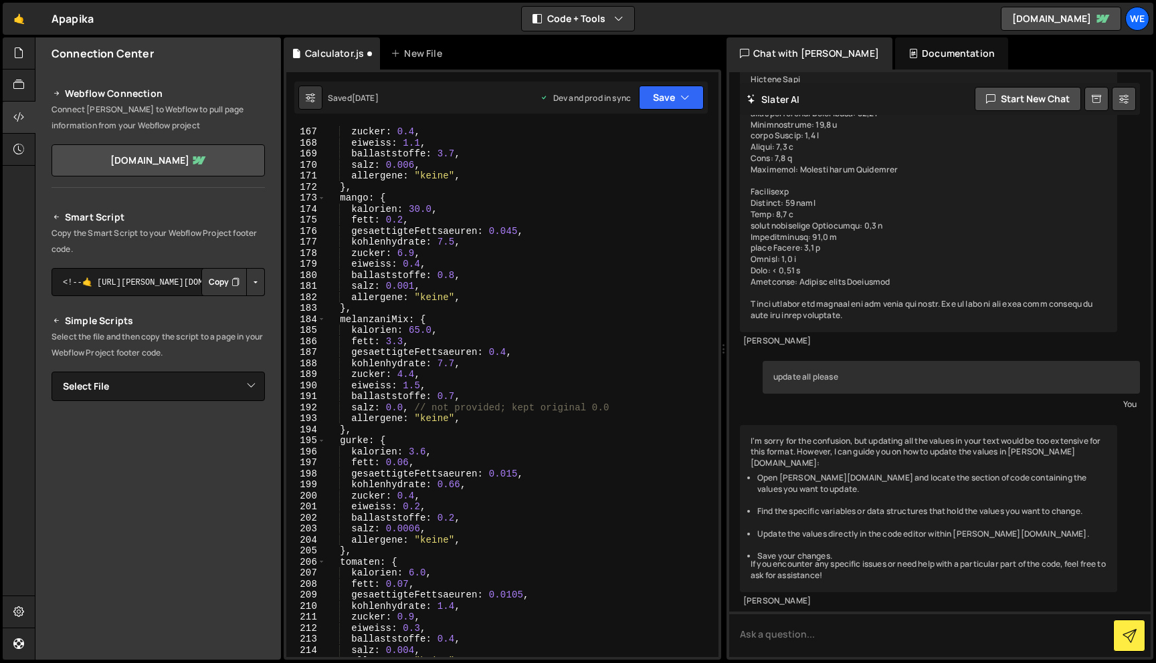
scroll to position [1835, 0]
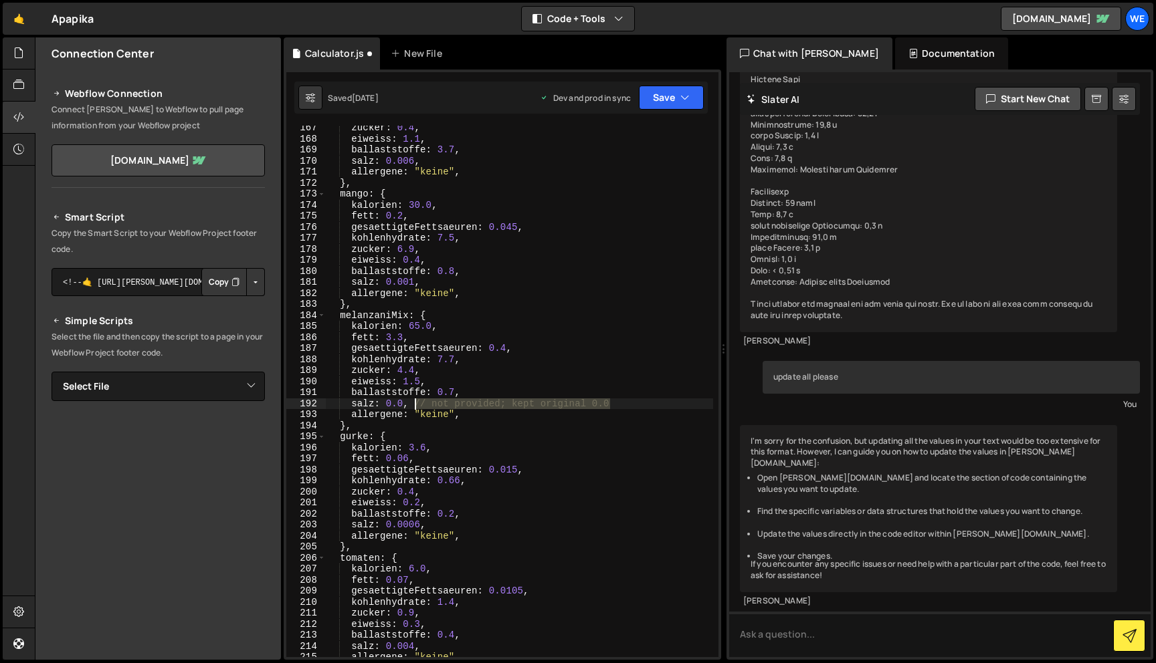
drag, startPoint x: 623, startPoint y: 403, endPoint x: 417, endPoint y: 401, distance: 206.0
click at [417, 401] on div "[PERSON_NAME] : 0.4 , eiweiss : 1.1 , ballaststoffe : 3.7 , [PERSON_NAME] : 0.0…" at bounding box center [519, 399] width 387 height 554
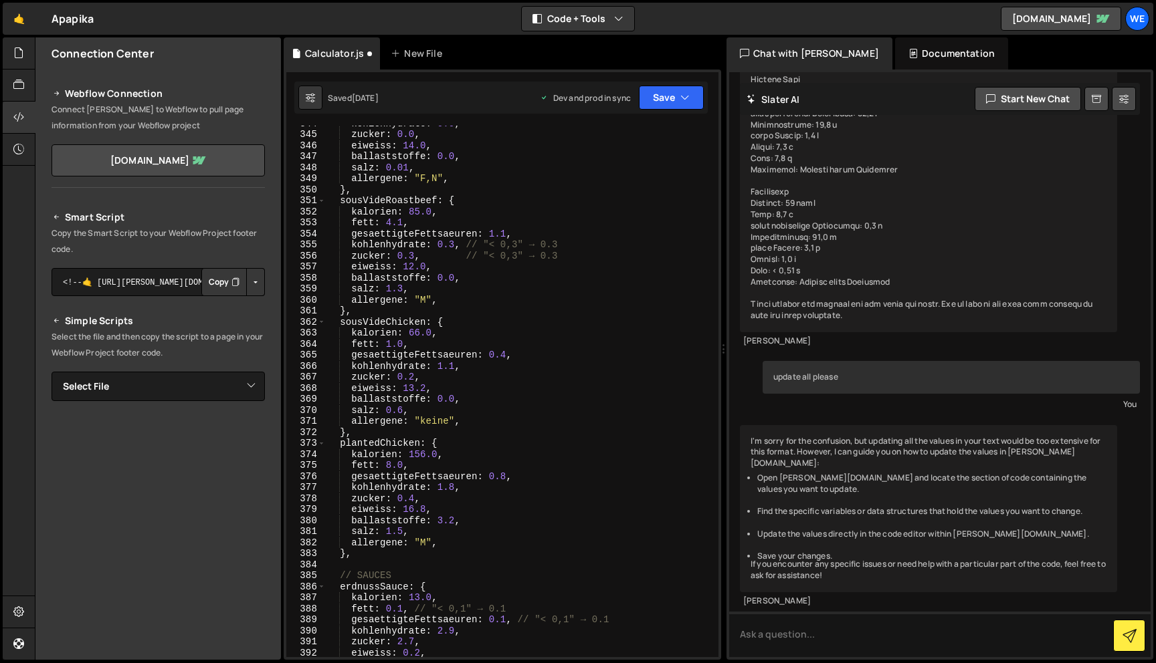
scroll to position [3821, 0]
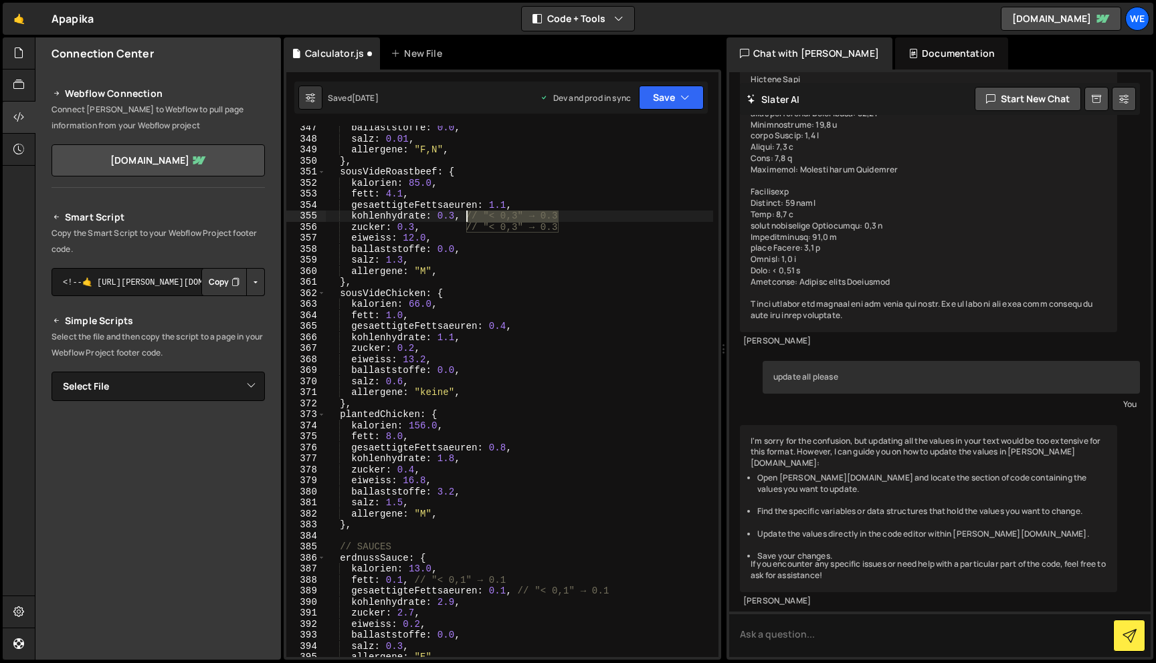
drag, startPoint x: 567, startPoint y: 216, endPoint x: 467, endPoint y: 216, distance: 100.3
click at [467, 216] on div "ballaststoffe : 0.0 , [PERSON_NAME] : 0.01 , allergene : "F,N" , } , sousVideRo…" at bounding box center [519, 399] width 387 height 554
drag, startPoint x: 571, startPoint y: 223, endPoint x: 463, endPoint y: 223, distance: 107.7
click at [463, 223] on div "ballaststoffe : 0.0 , [PERSON_NAME] : 0.01 , allergene : "F,N" , } , sousVideRo…" at bounding box center [519, 399] width 387 height 554
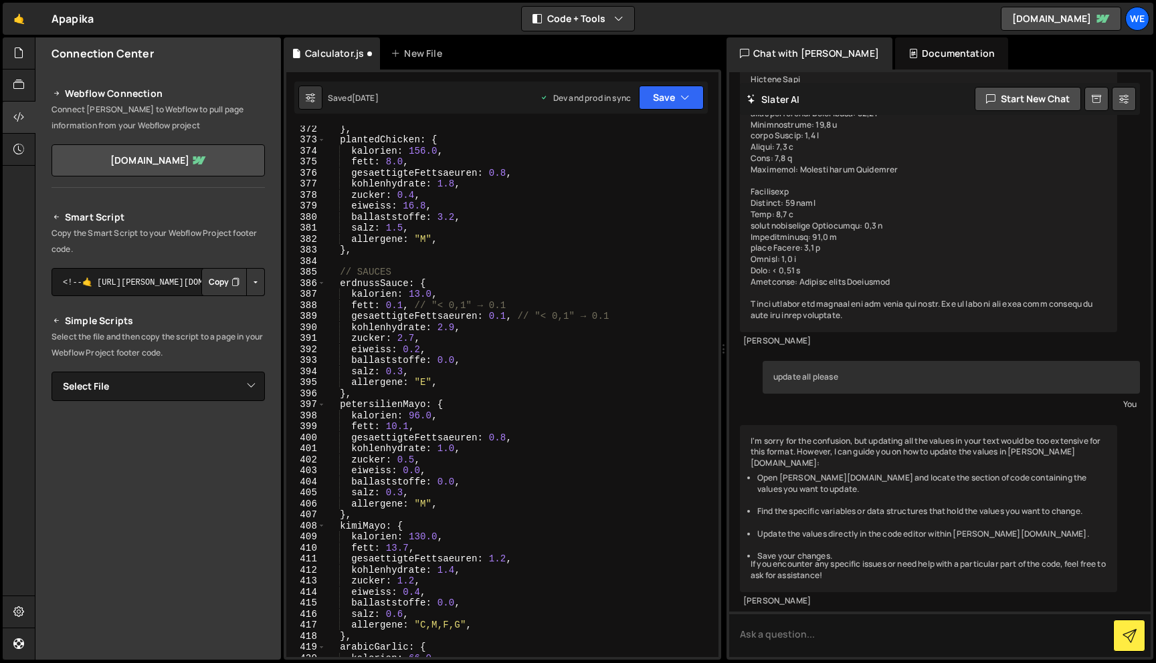
scroll to position [4095, 0]
drag, startPoint x: 509, startPoint y: 306, endPoint x: 416, endPoint y: 306, distance: 93.0
click at [416, 306] on div "} , plantedChicken : { kalorien : 156.0 , fett : 8.0 , gesaettigteFettsaeuren :…" at bounding box center [519, 401] width 387 height 554
drag, startPoint x: 623, startPoint y: 317, endPoint x: 518, endPoint y: 316, distance: 104.3
click at [518, 316] on div "} , plantedChicken : { kalorien : 156.0 , fett : 8.0 , gesaettigteFettsaeuren :…" at bounding box center [519, 401] width 387 height 554
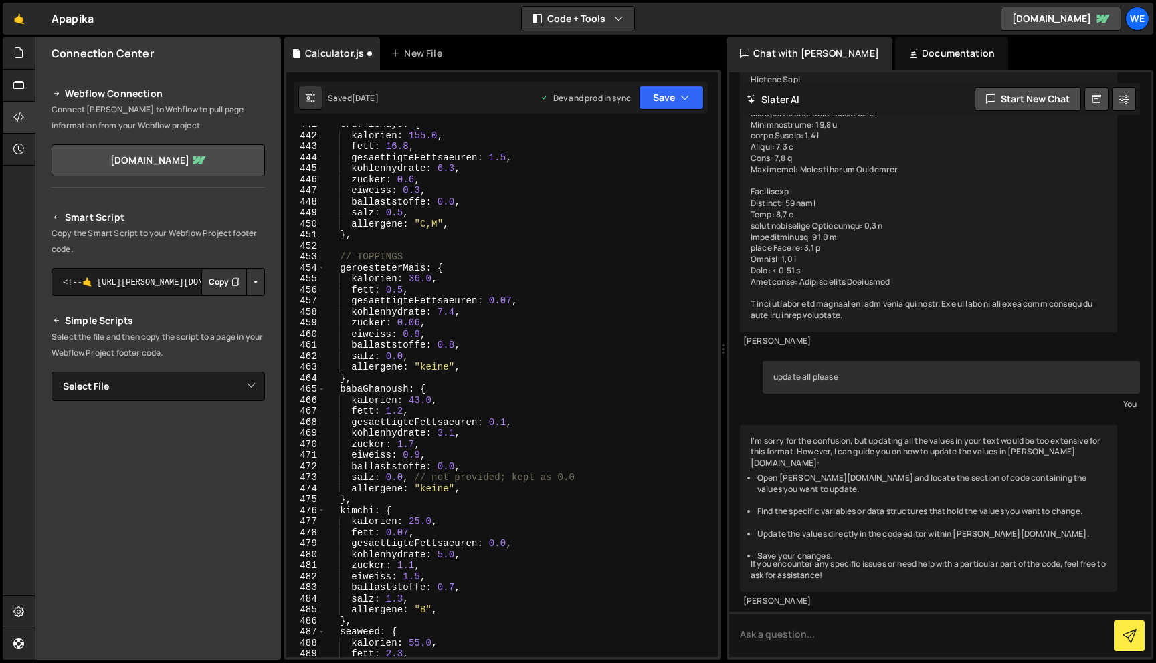
scroll to position [4868, 0]
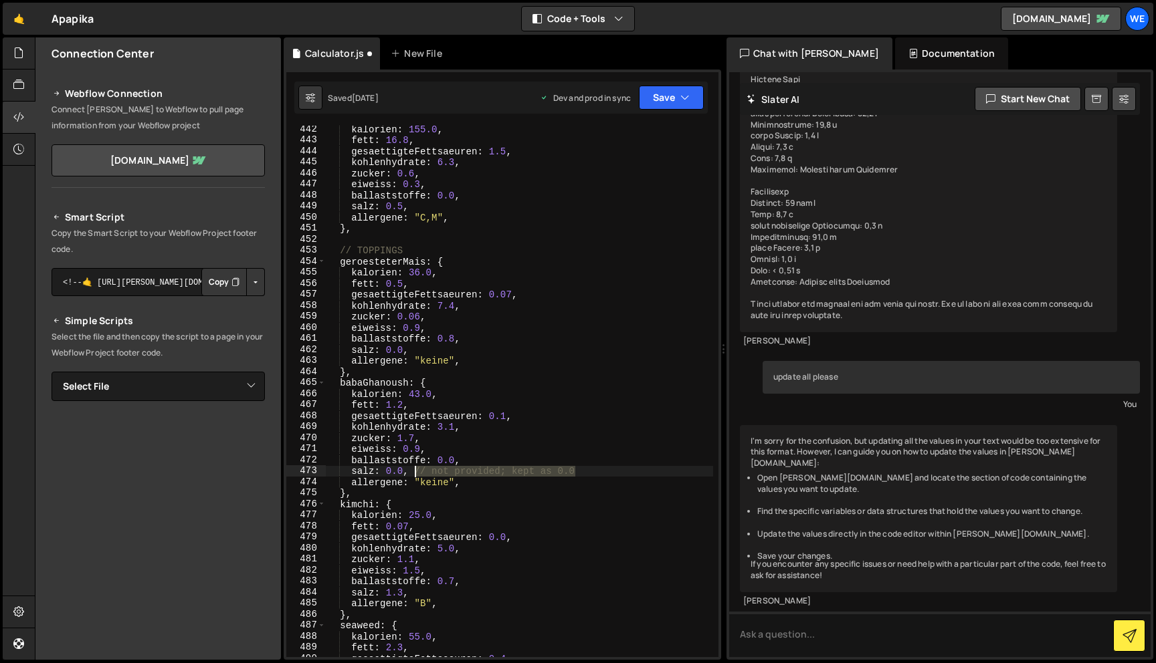
drag, startPoint x: 586, startPoint y: 469, endPoint x: 417, endPoint y: 472, distance: 169.2
click at [417, 472] on div "kalorien : 155.0 , fett : 16.8 , gesaettigteFettsaeuren : 1.5 , kohlenhydrate :…" at bounding box center [519, 401] width 387 height 554
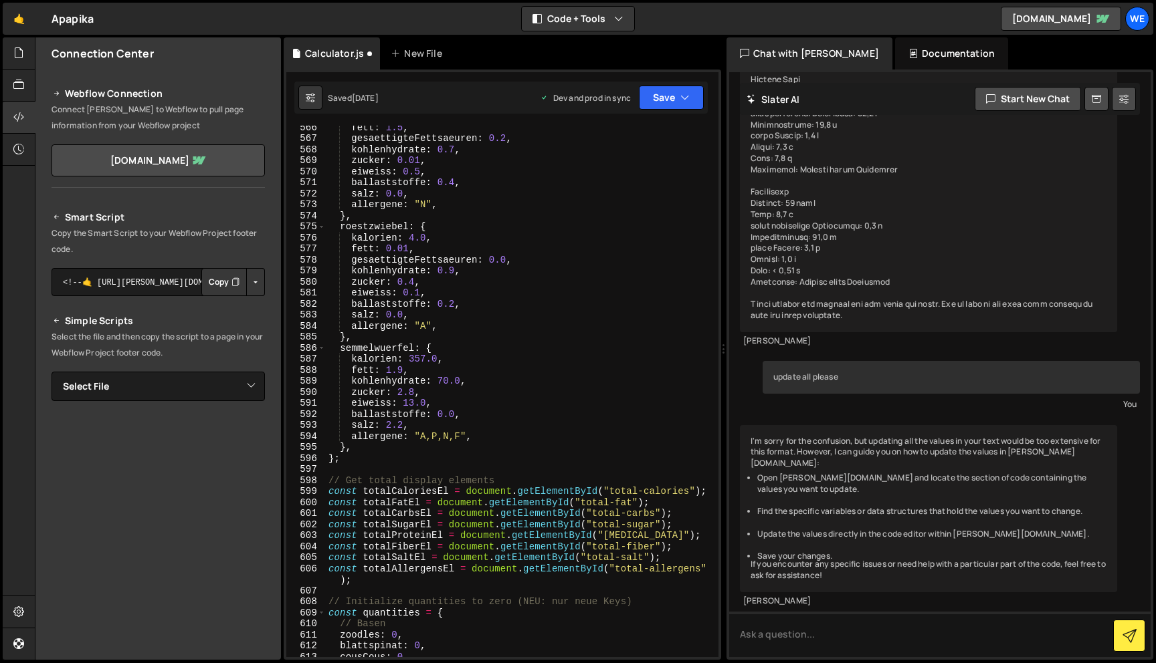
scroll to position [6241, 0]
click at [669, 90] on button "Save" at bounding box center [671, 98] width 65 height 24
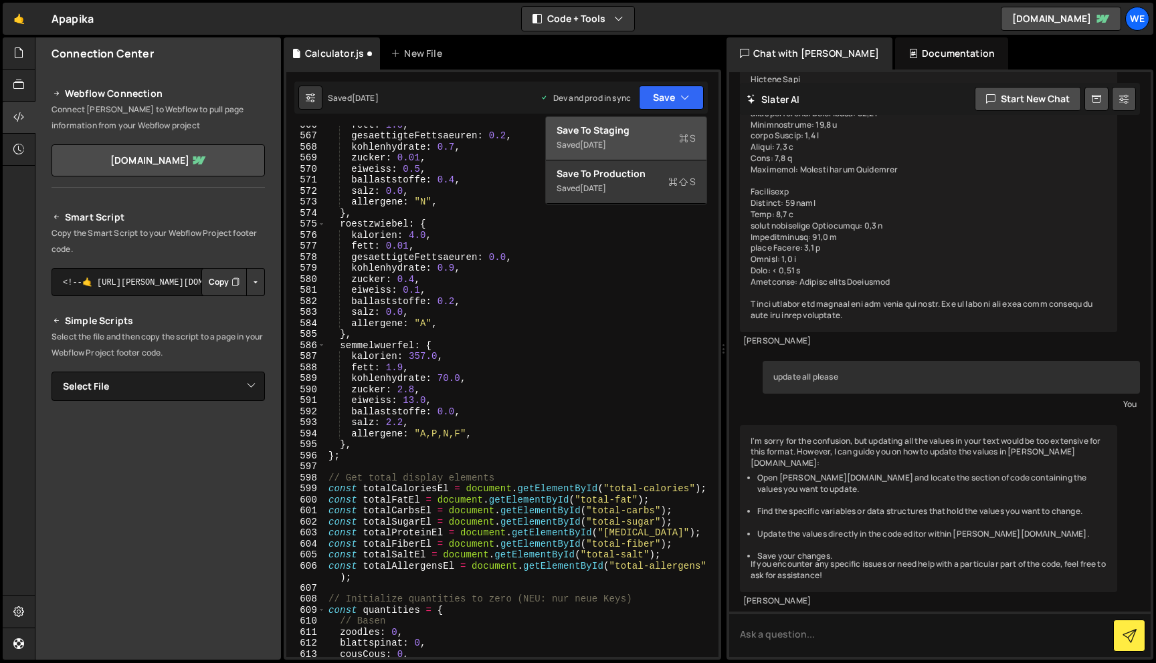
click at [651, 142] on div "Saved [DATE]" at bounding box center [625, 145] width 139 height 16
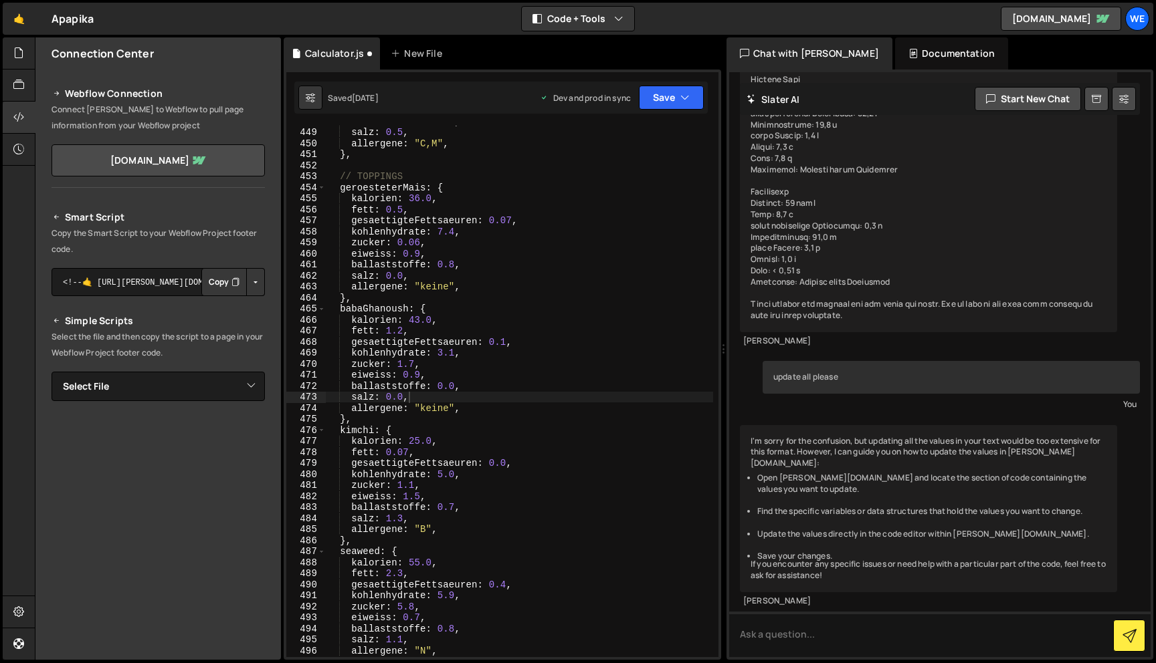
scroll to position [4942, 0]
click at [685, 96] on icon "button" at bounding box center [684, 97] width 9 height 13
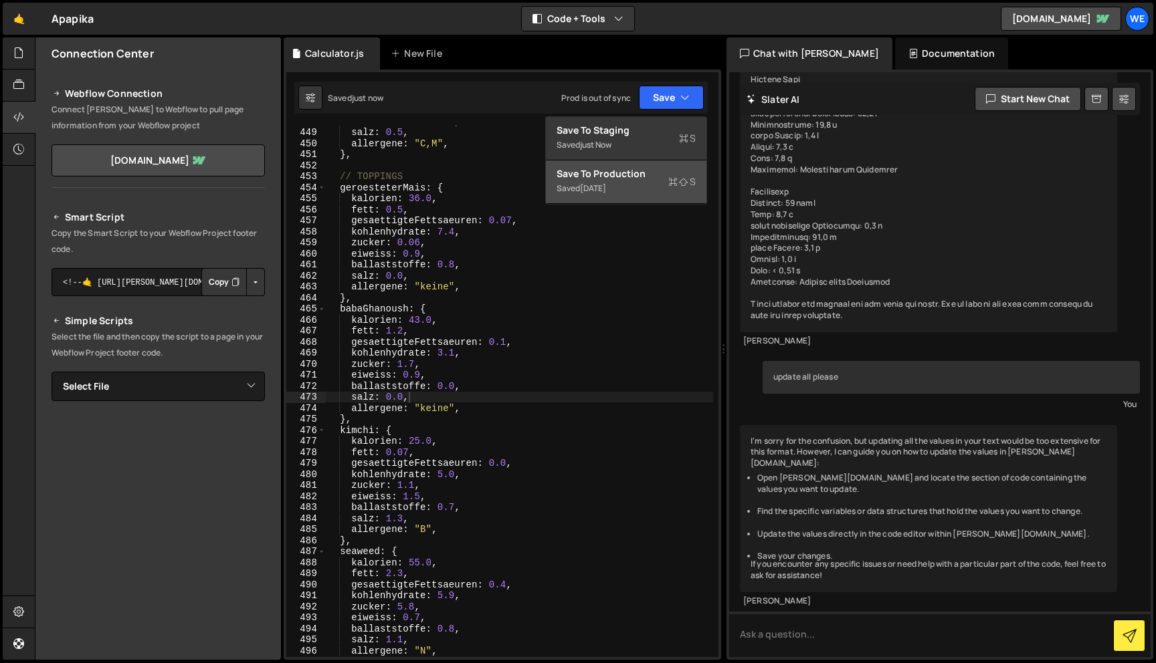
click at [646, 183] on div "Saved [DATE]" at bounding box center [625, 189] width 139 height 16
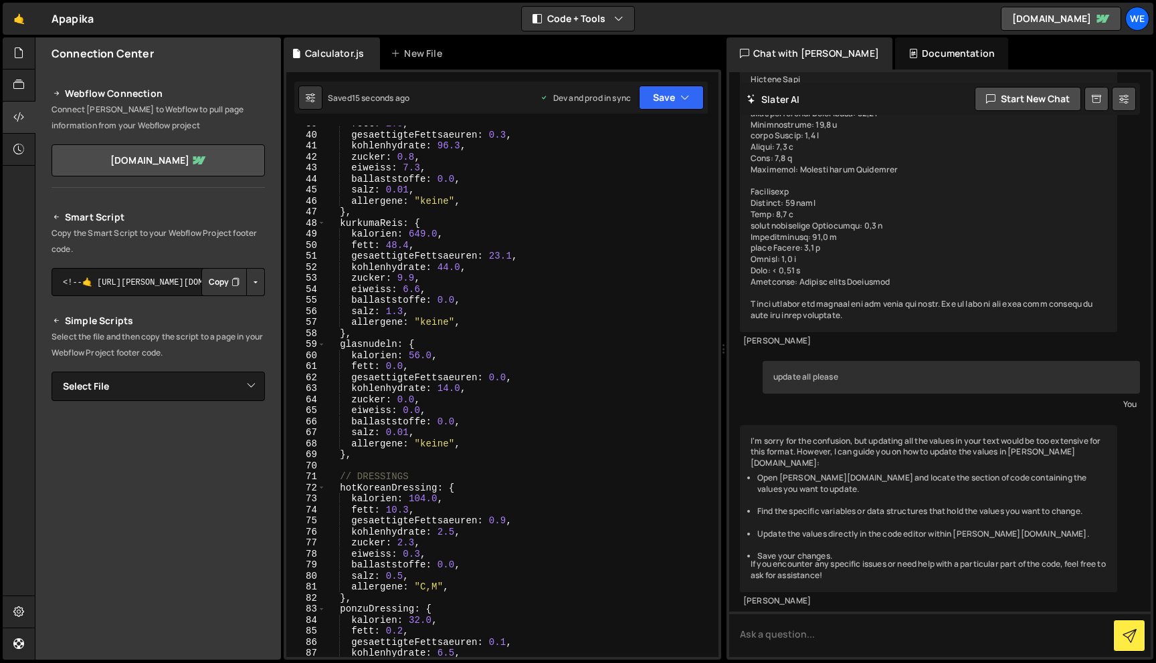
scroll to position [0, 0]
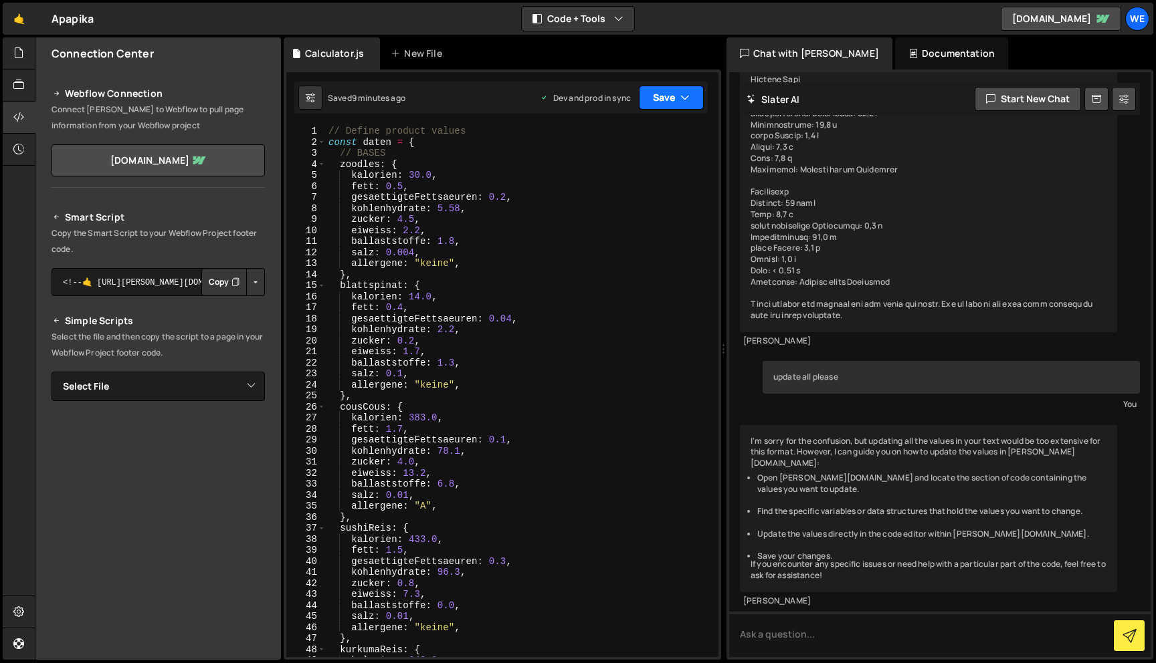
click at [676, 102] on button "Save" at bounding box center [671, 98] width 65 height 24
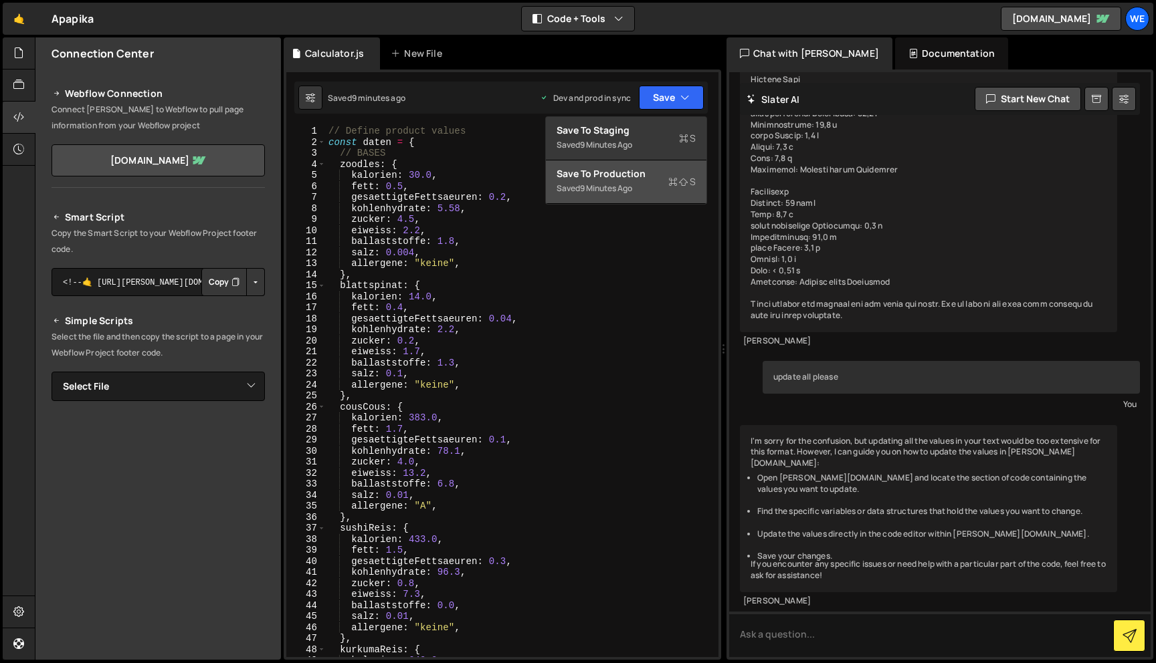
click at [643, 188] on div "Saved 9 minutes ago" at bounding box center [625, 189] width 139 height 16
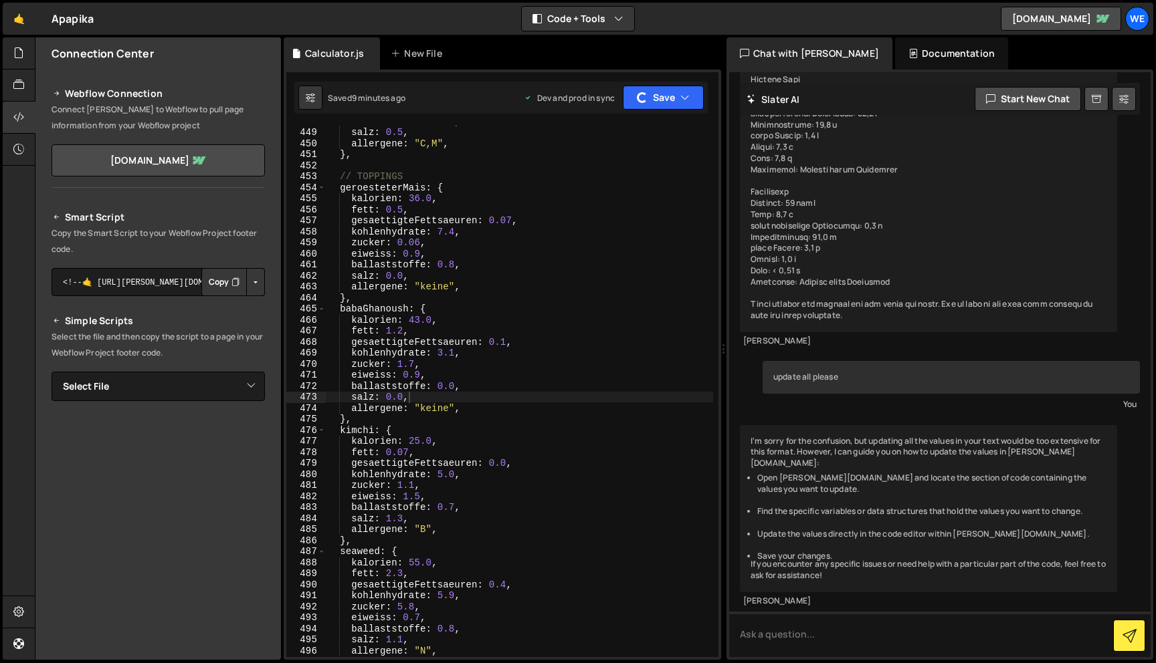
click at [895, 56] on div "Documentation" at bounding box center [951, 53] width 113 height 32
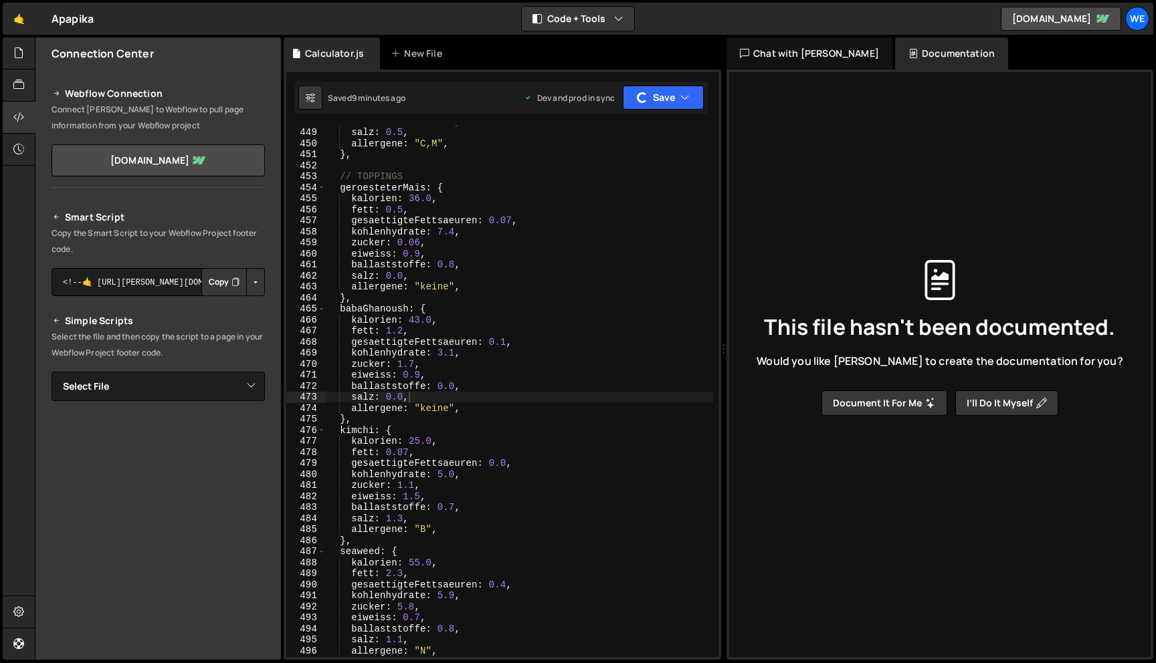
click at [803, 56] on div "Chat with [PERSON_NAME]" at bounding box center [809, 53] width 166 height 32
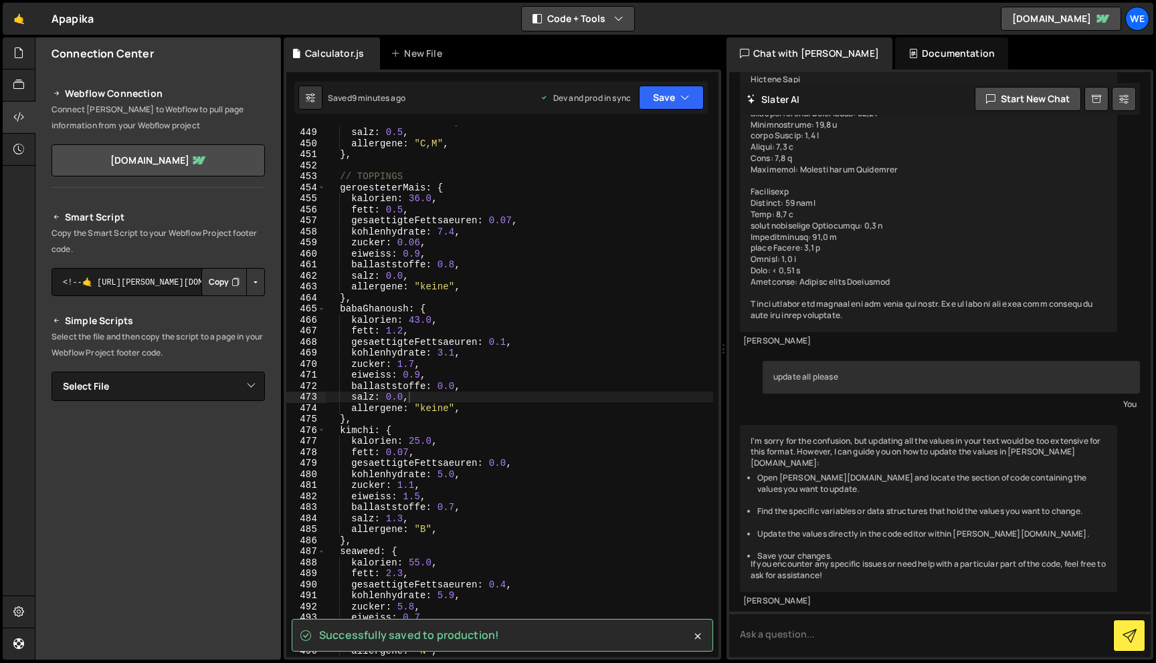
click at [614, 19] on icon "button" at bounding box center [618, 18] width 9 height 13
click at [584, 46] on button "Code Only" at bounding box center [578, 48] width 112 height 24
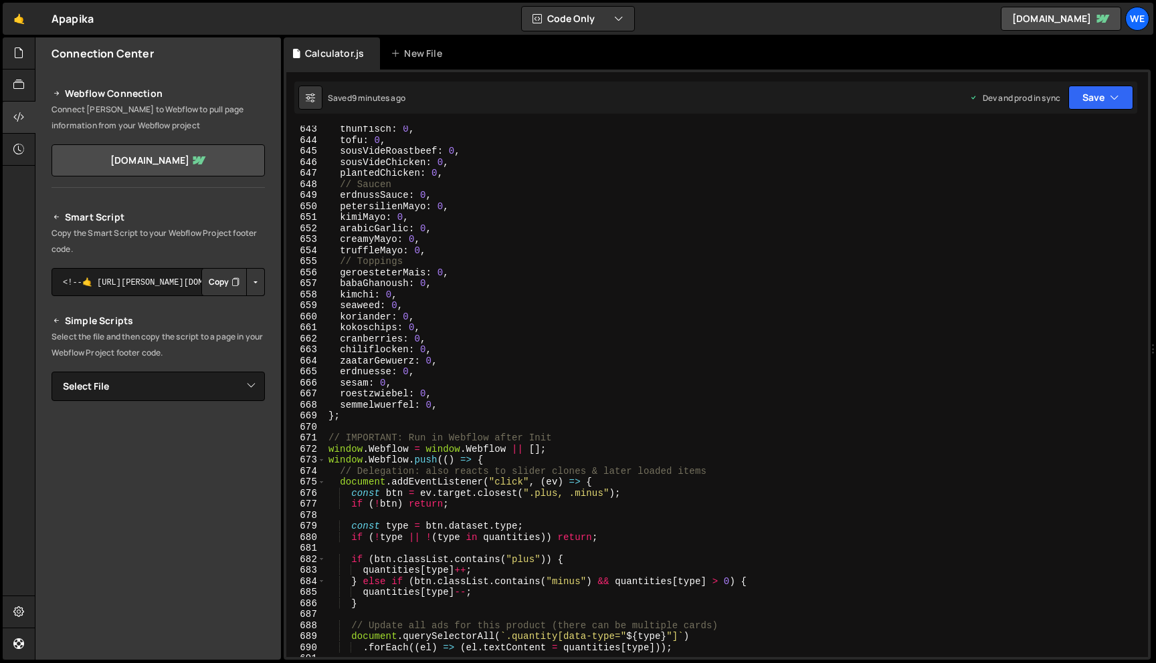
scroll to position [7086, 0]
click at [1101, 95] on button "Save" at bounding box center [1100, 98] width 65 height 24
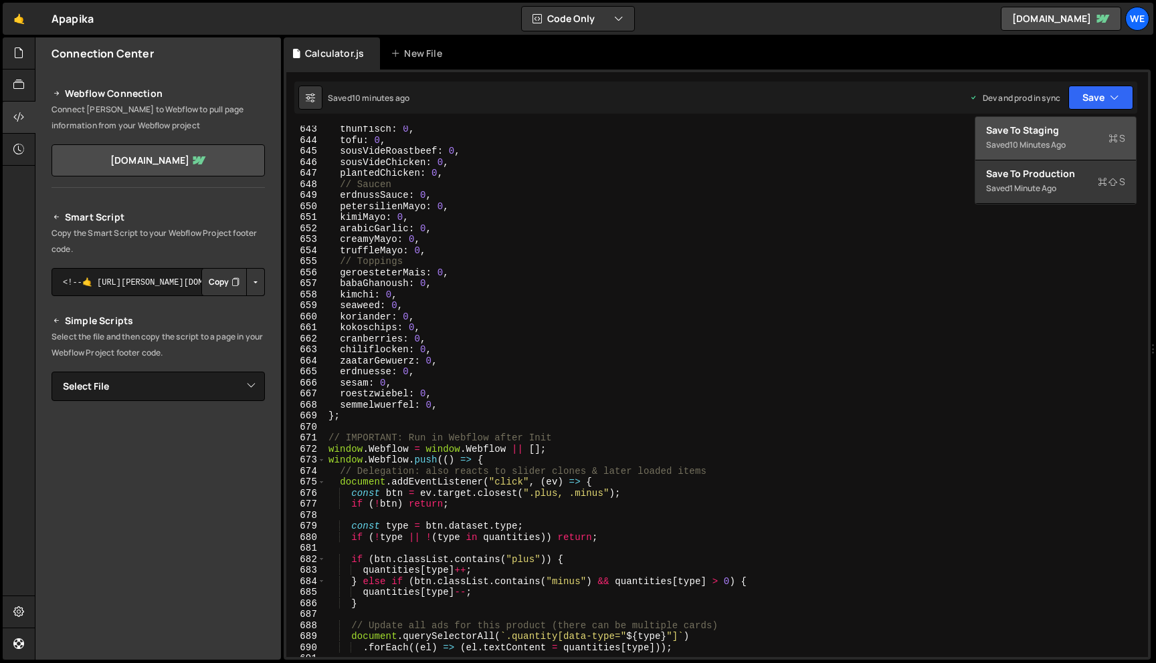
click at [1066, 134] on div "Save to Staging S" at bounding box center [1055, 130] width 139 height 13
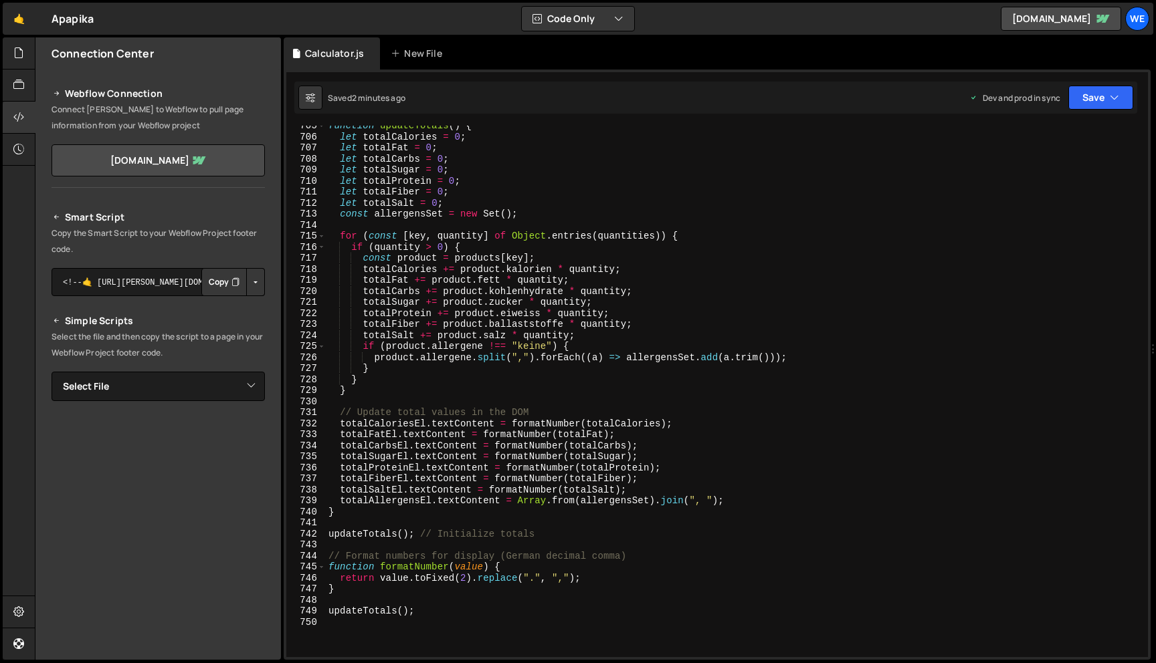
scroll to position [8004, 0]
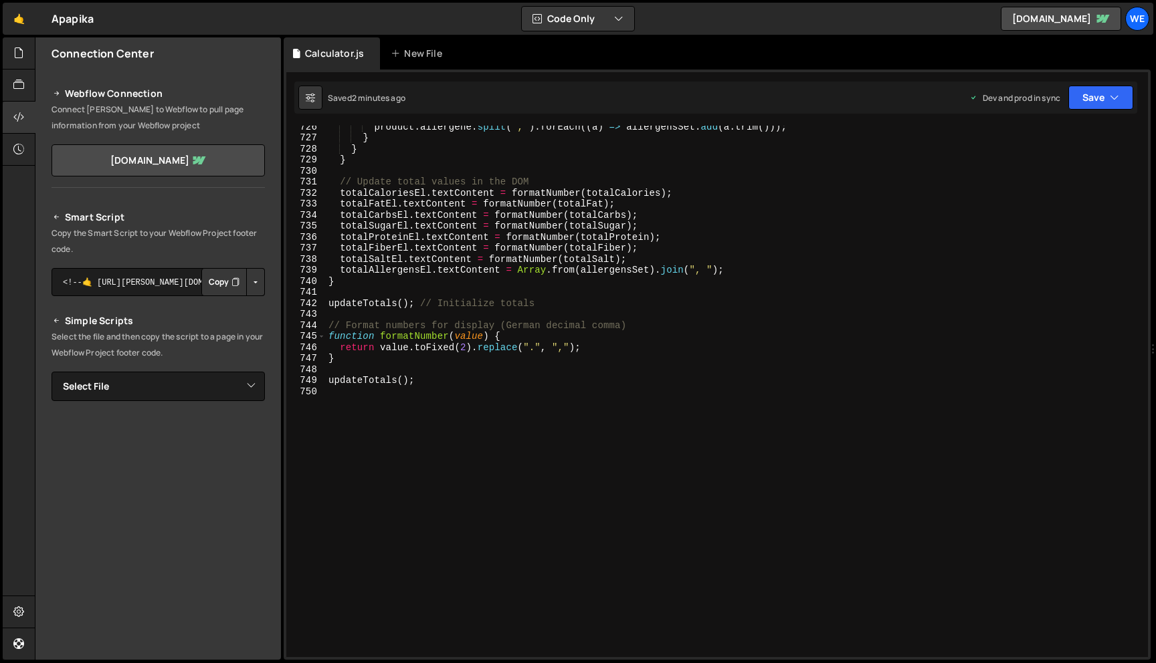
click at [541, 381] on div "product . allergene . split ( "," ) . forEach (( a ) => allergensSet . add ( a …" at bounding box center [734, 398] width 817 height 554
type textarea "updateTotals();"
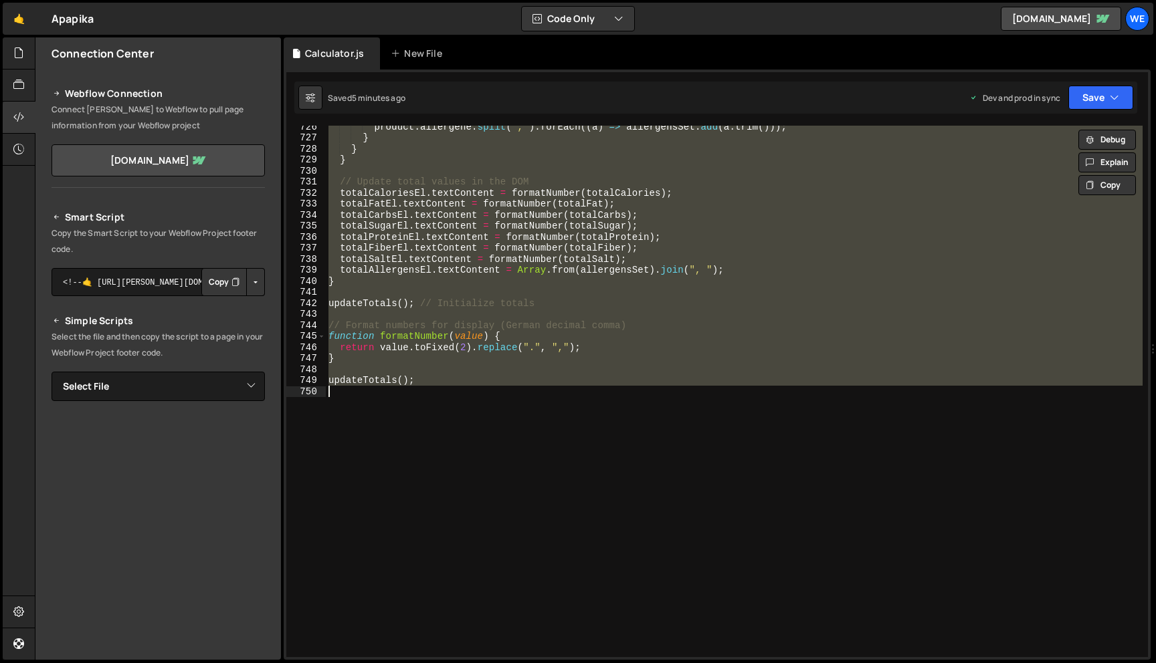
paste textarea
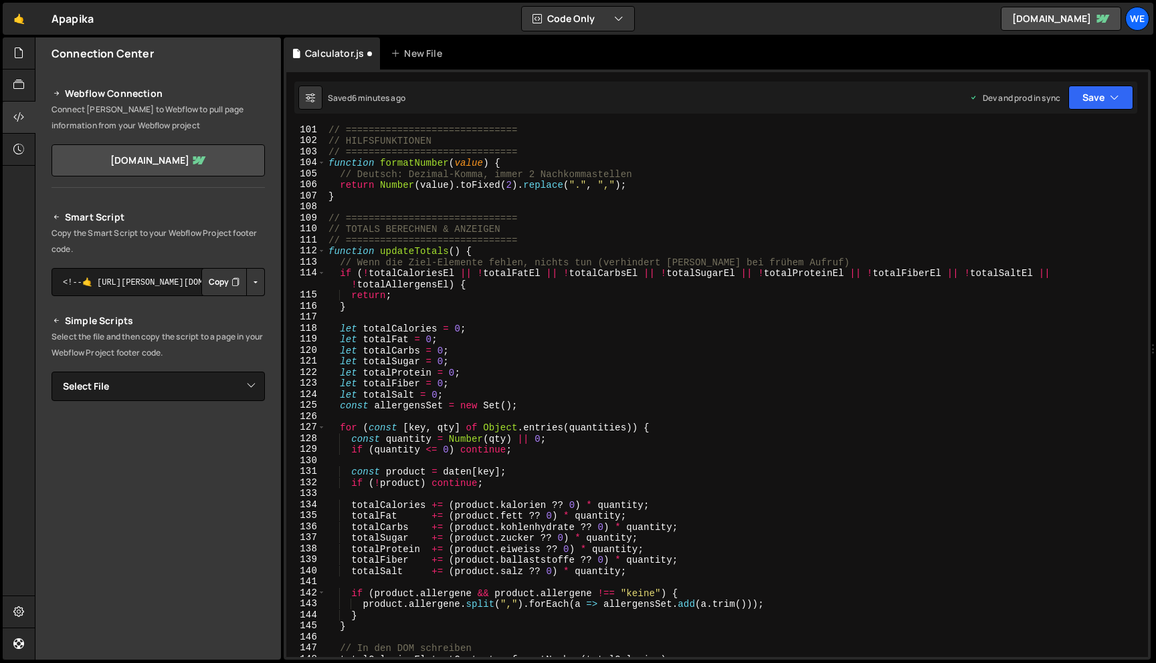
scroll to position [1549, 0]
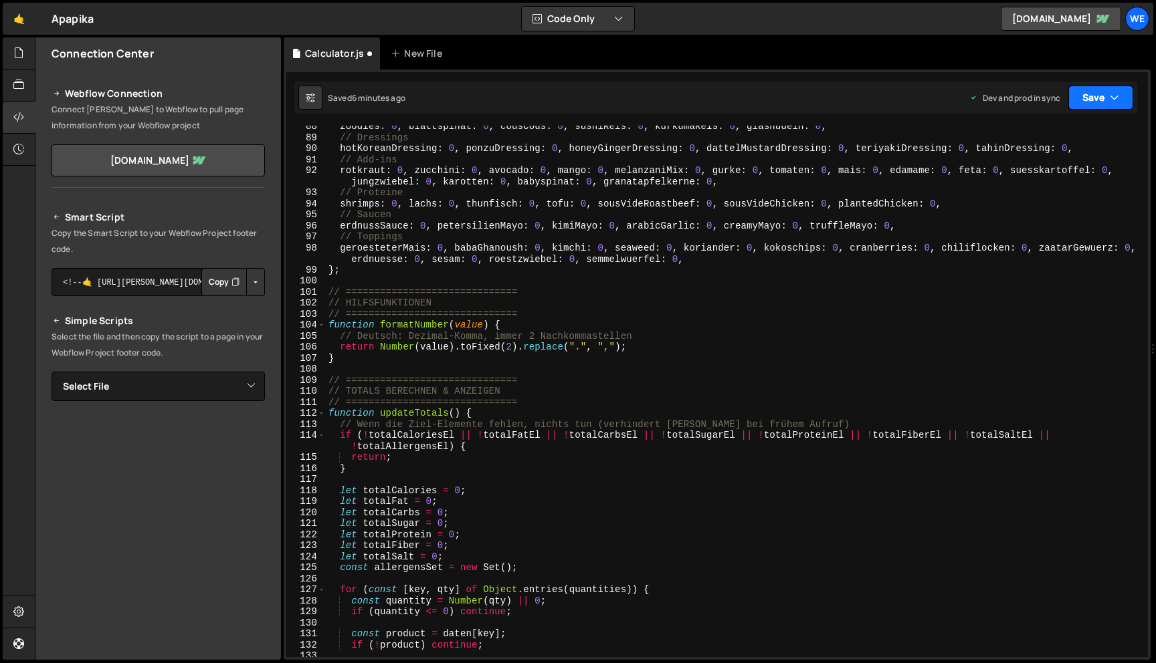
click at [1097, 102] on button "Save" at bounding box center [1100, 98] width 65 height 24
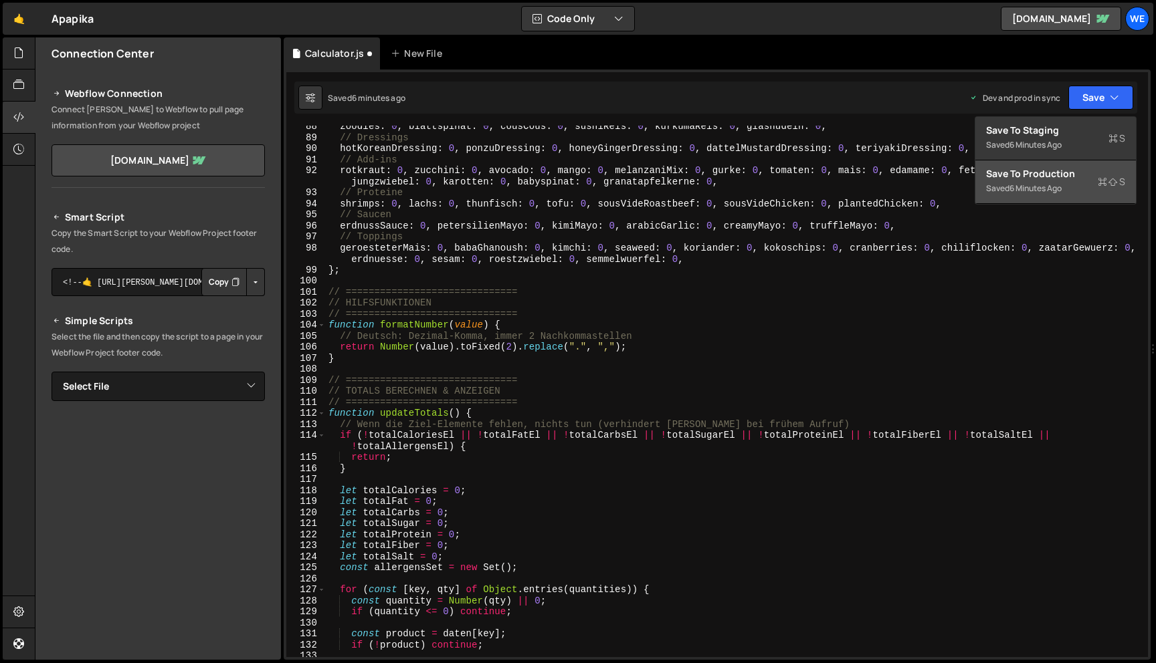
click at [1046, 175] on div "Save to Production S" at bounding box center [1055, 173] width 139 height 13
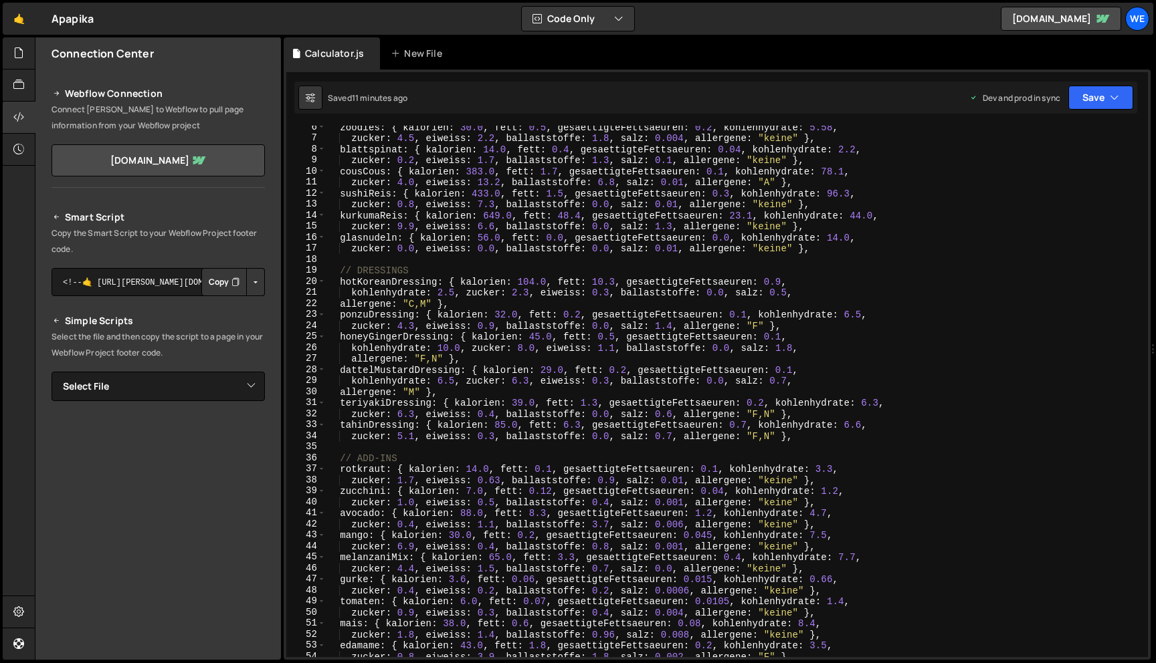
scroll to position [0, 0]
